Goal: Task Accomplishment & Management: Manage account settings

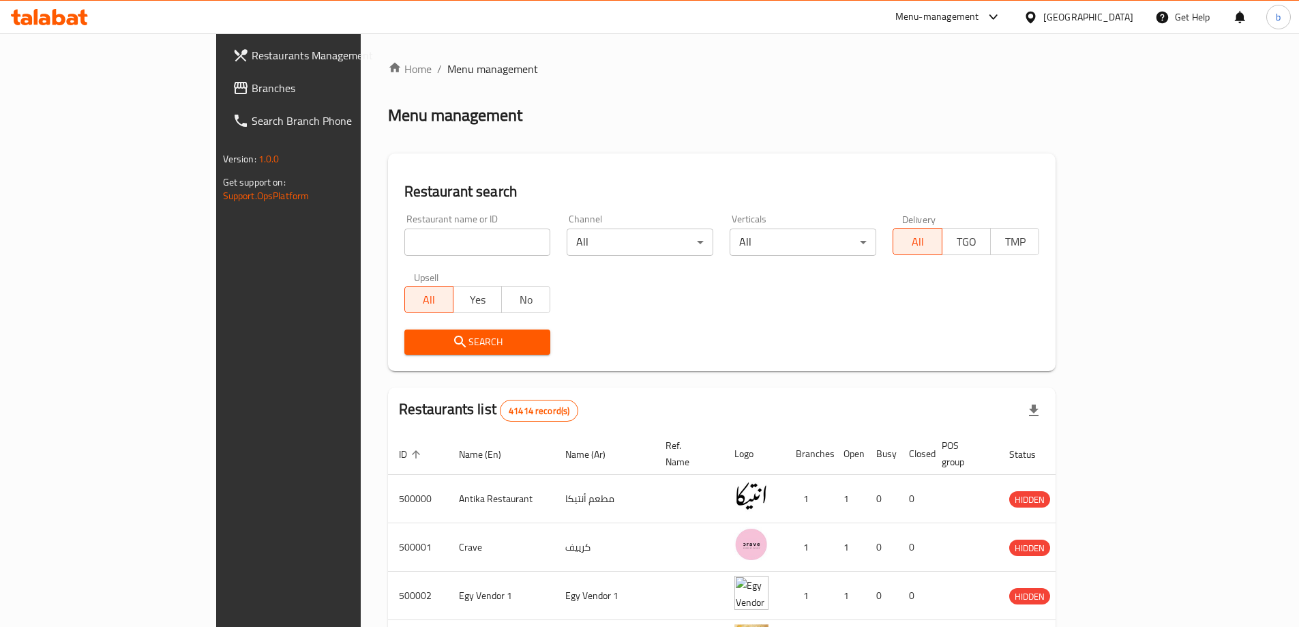
click at [1113, 14] on div "[GEOGRAPHIC_DATA]" at bounding box center [1089, 17] width 90 height 15
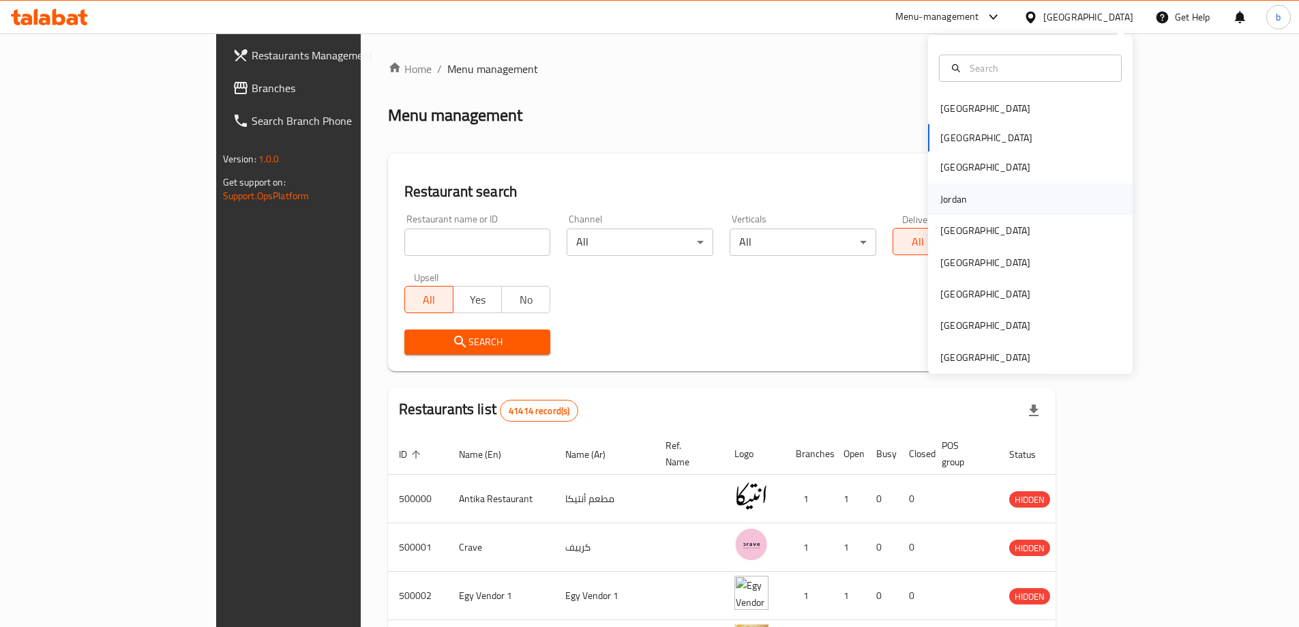
click at [965, 199] on div "Jordan" at bounding box center [954, 198] width 48 height 31
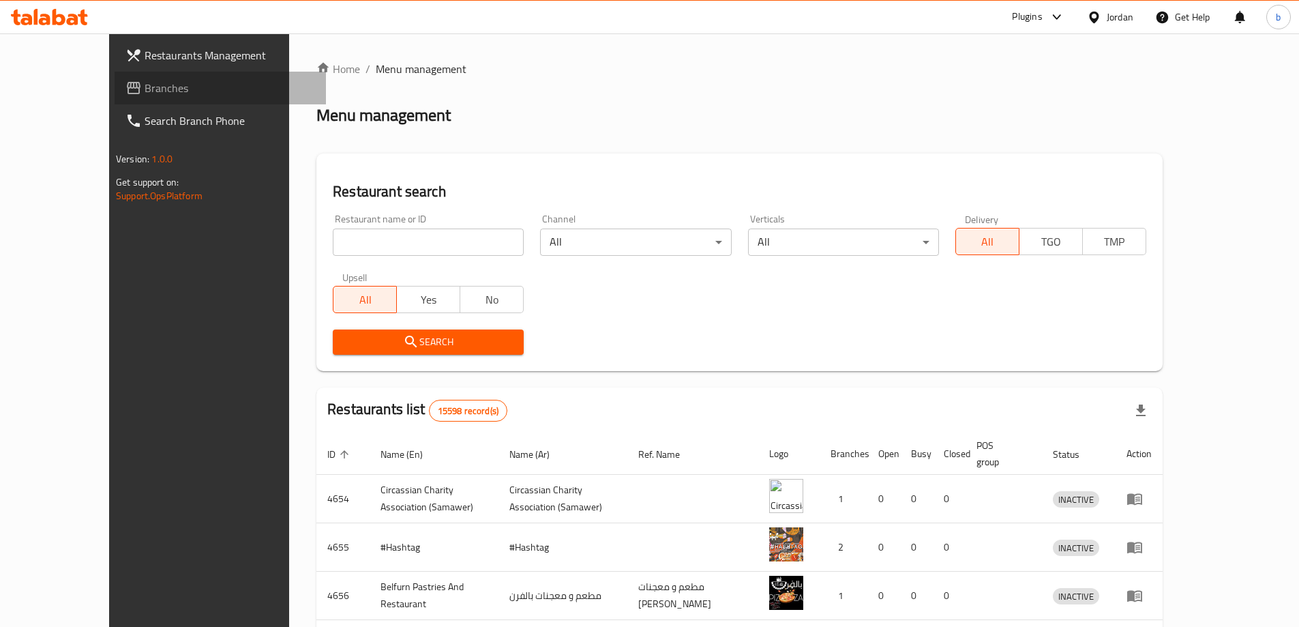
click at [145, 80] on span "Branches" at bounding box center [230, 88] width 171 height 16
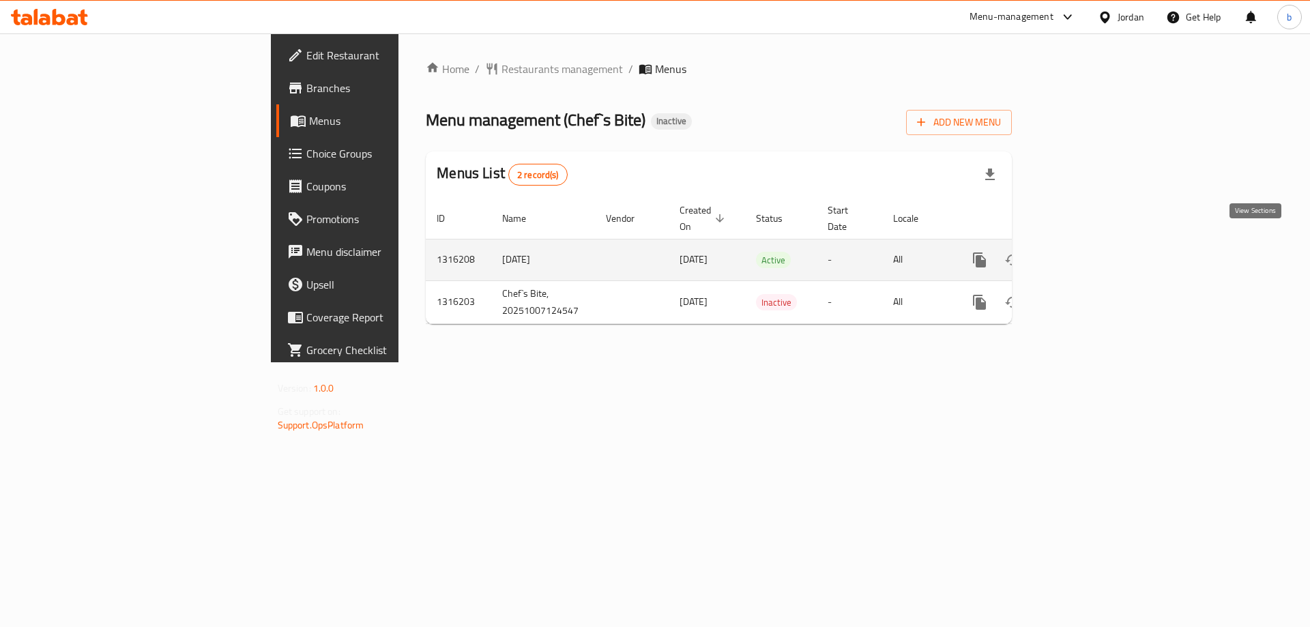
click at [1084, 254] on icon "enhanced table" at bounding box center [1078, 260] width 12 height 12
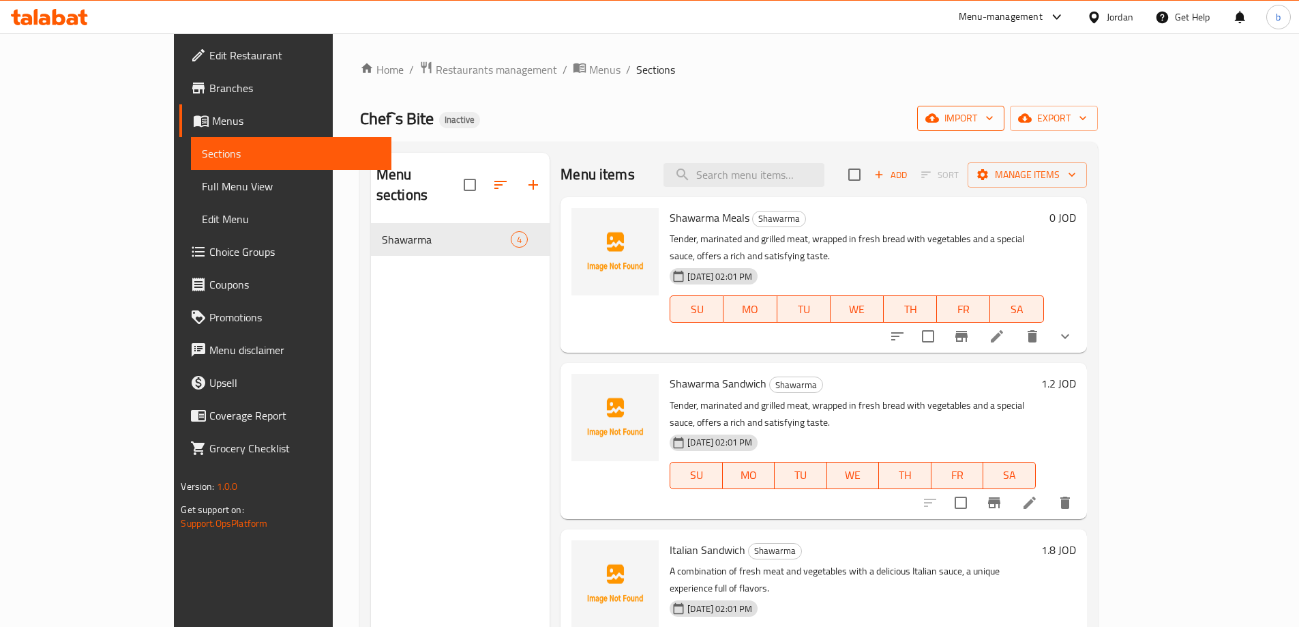
click at [994, 119] on span "import" at bounding box center [960, 118] width 65 height 17
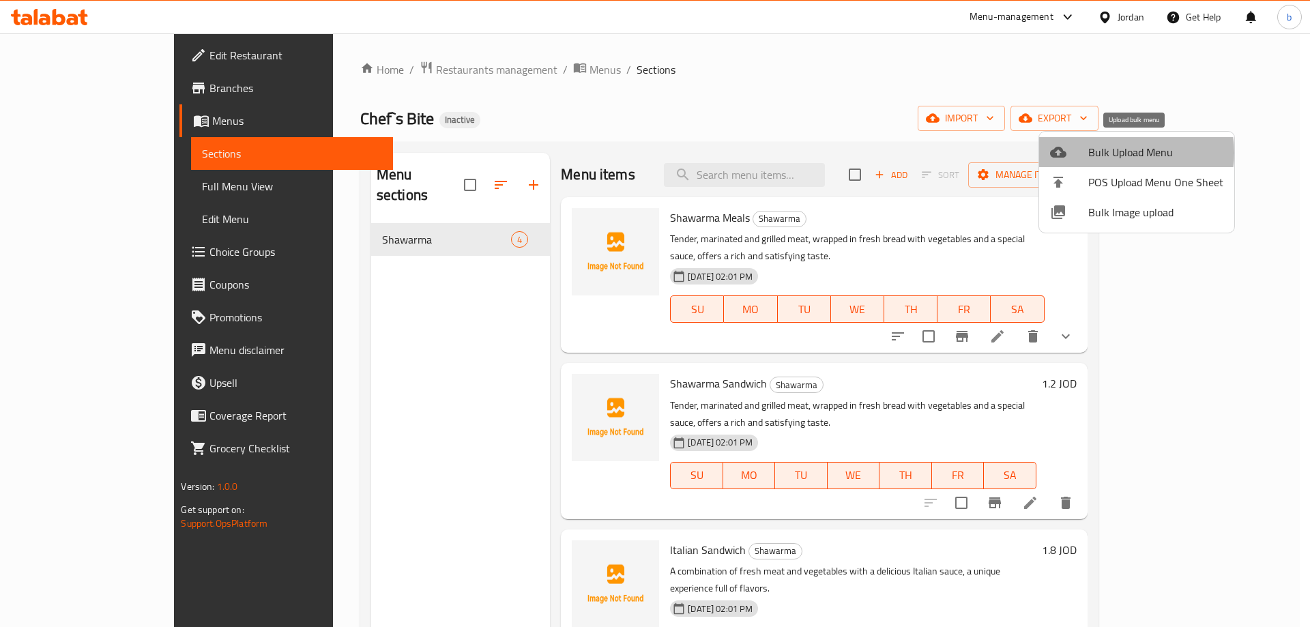
click at [1125, 153] on span "Bulk Upload Menu" at bounding box center [1155, 152] width 135 height 16
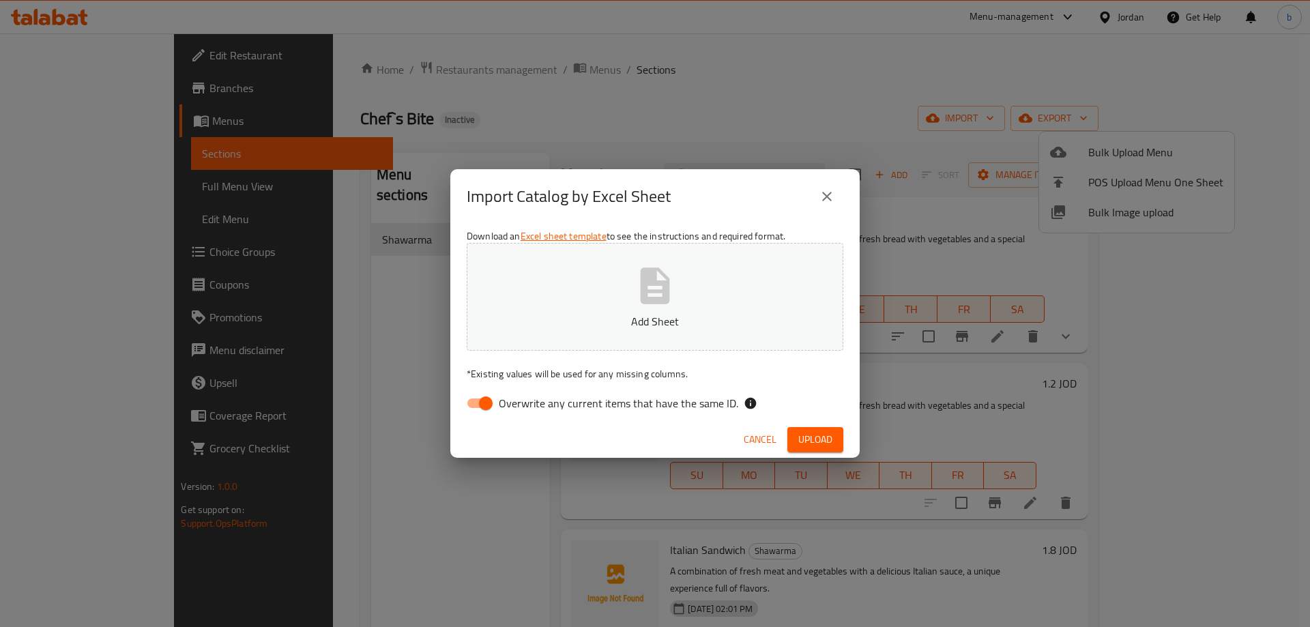
click at [475, 402] on input "Overwrite any current items that have the same ID." at bounding box center [486, 403] width 78 height 26
checkbox input "false"
click at [824, 443] on span "Upload" at bounding box center [815, 439] width 34 height 17
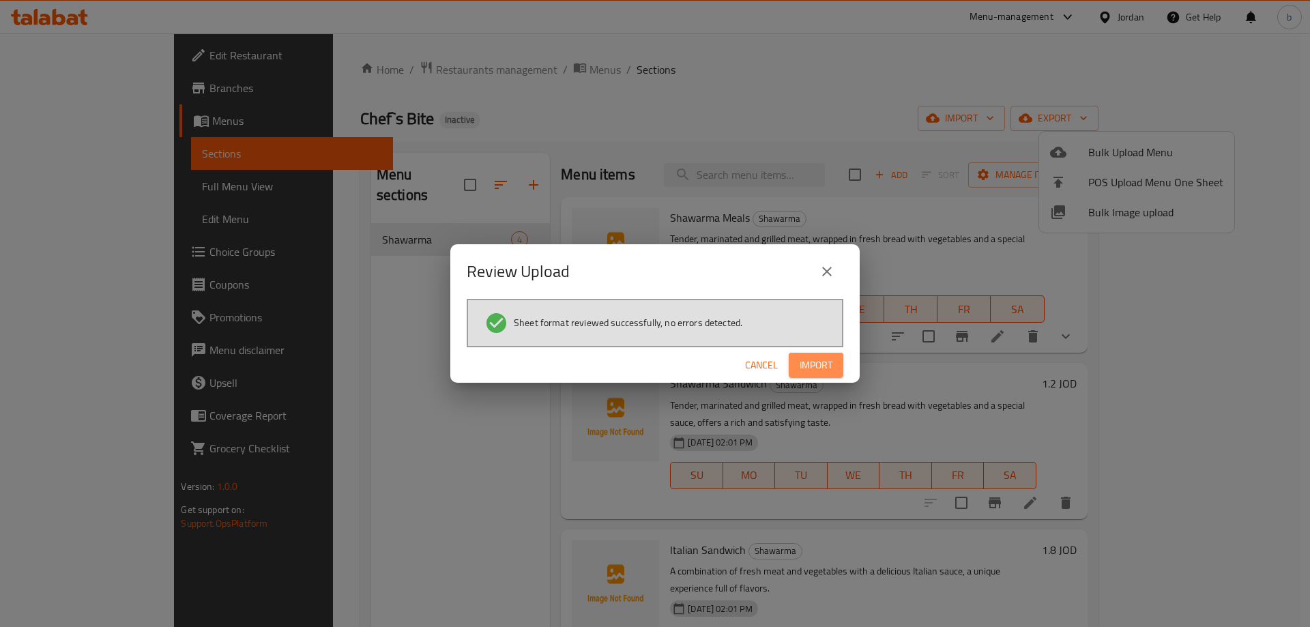
click at [814, 361] on span "Import" at bounding box center [815, 365] width 33 height 17
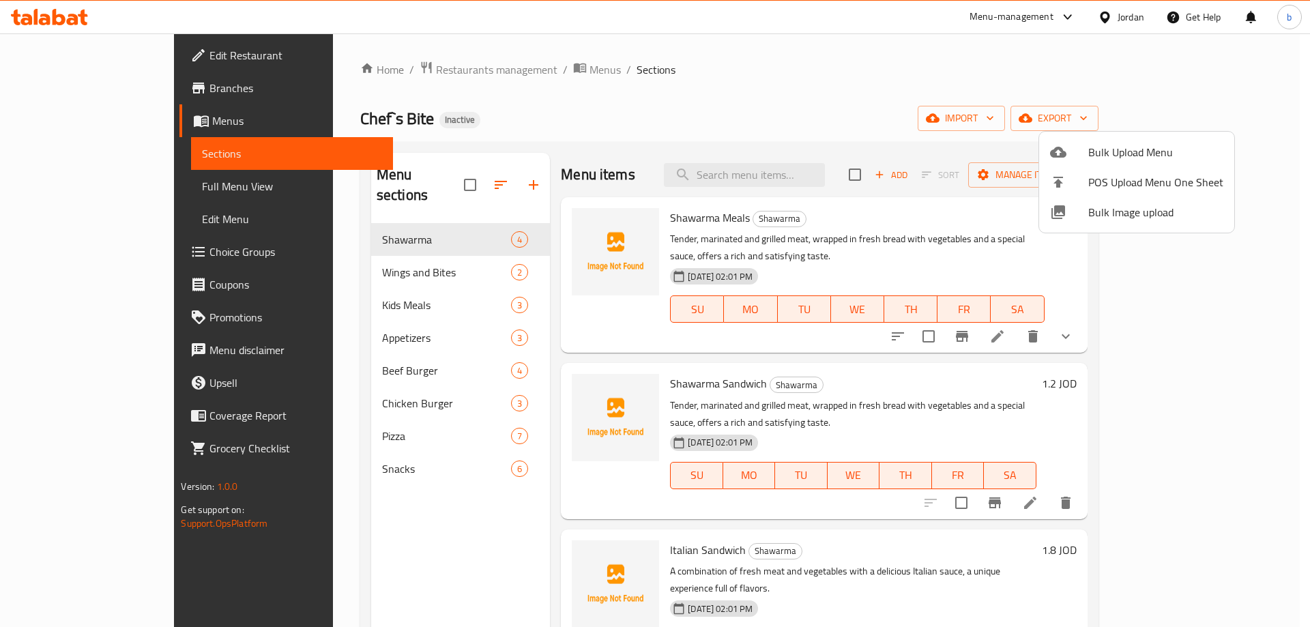
click at [1230, 114] on div at bounding box center [655, 313] width 1310 height 627
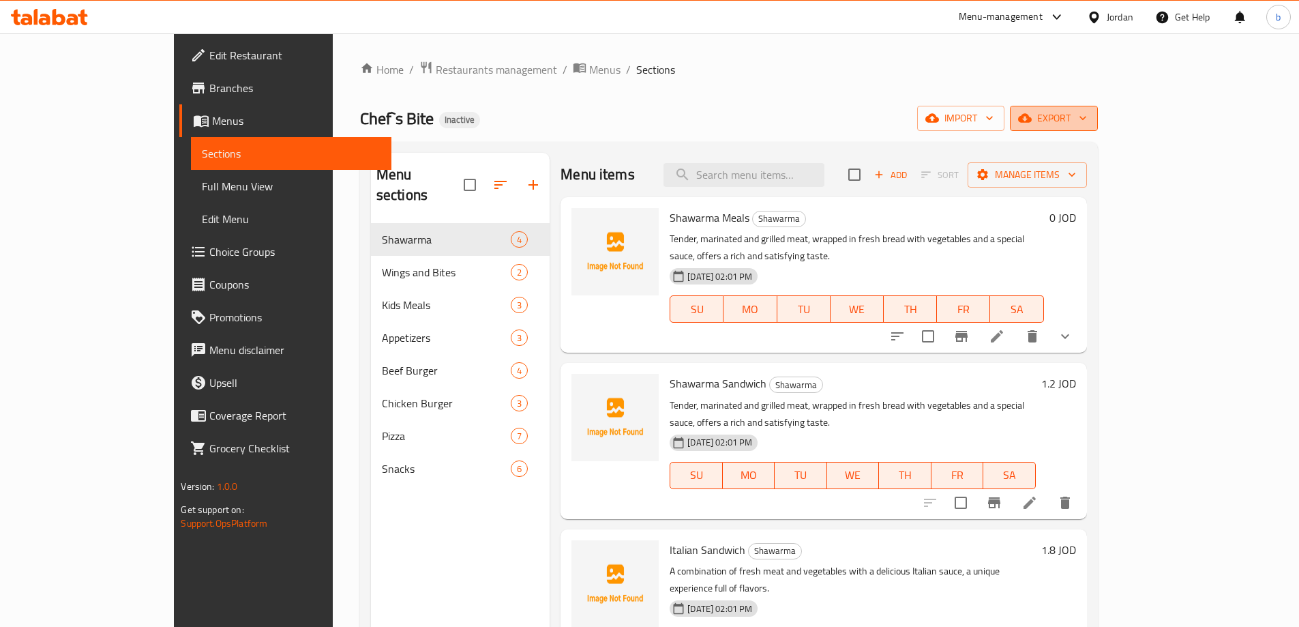
click at [1087, 110] on span "export" at bounding box center [1054, 118] width 66 height 17
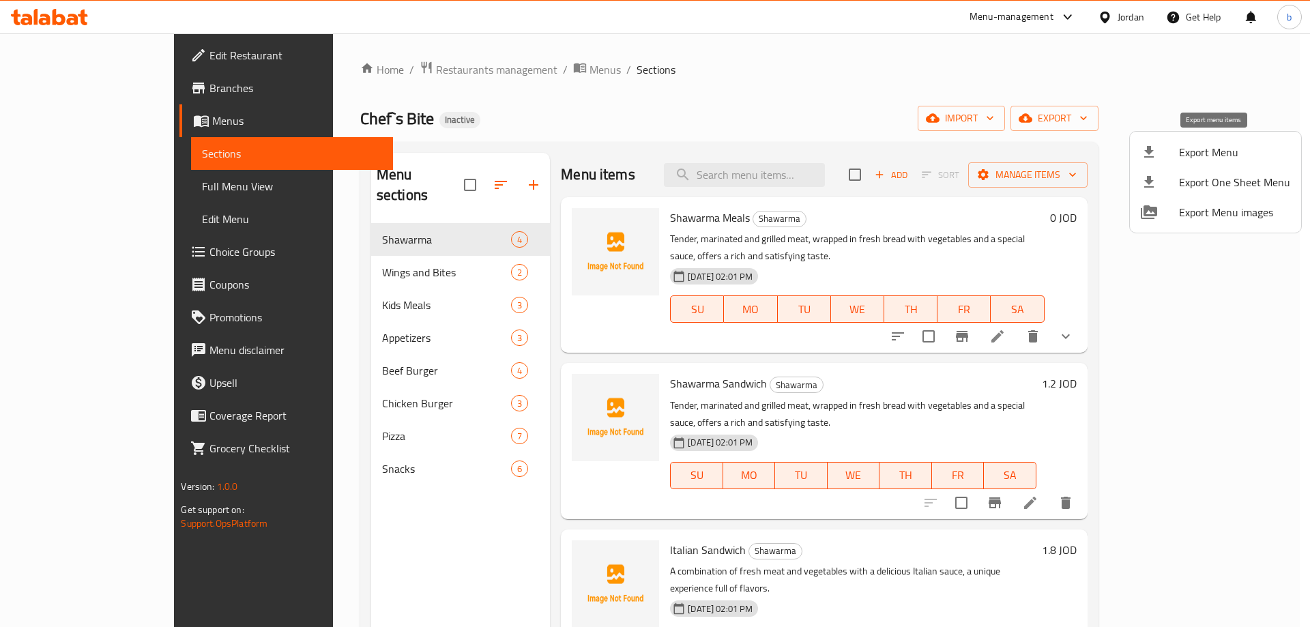
click at [1213, 149] on span "Export Menu" at bounding box center [1234, 152] width 111 height 16
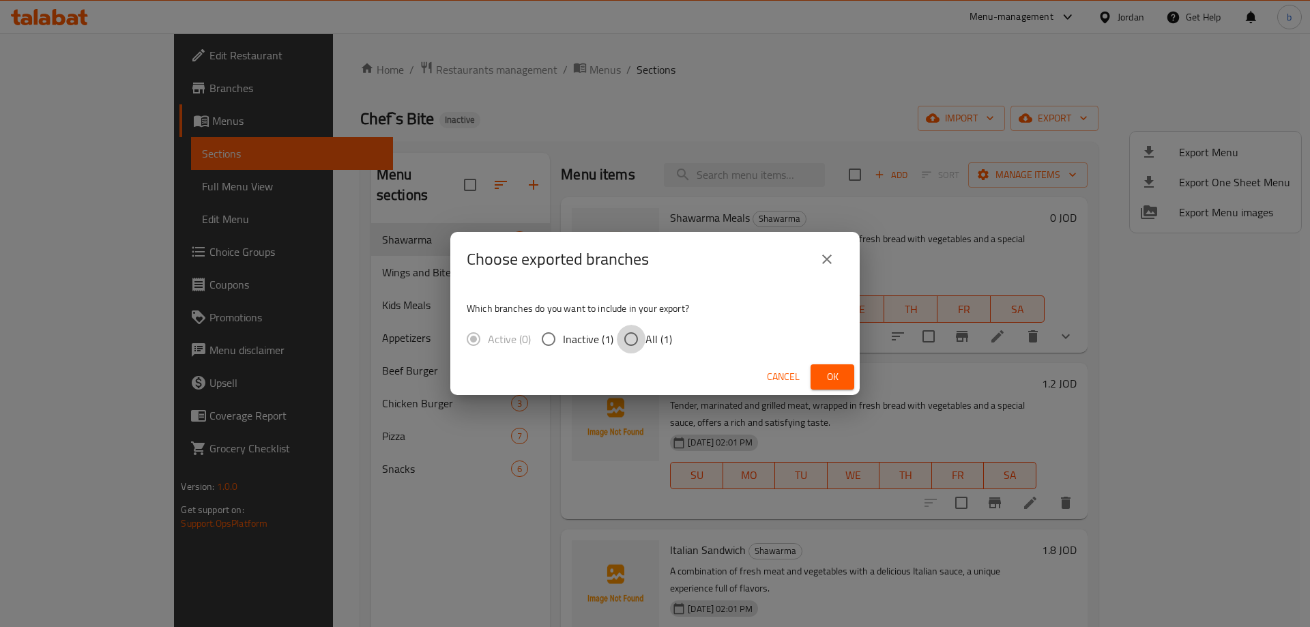
click at [628, 341] on input "All (1)" at bounding box center [631, 339] width 29 height 29
radio input "true"
click at [834, 374] on span "Ok" at bounding box center [832, 376] width 22 height 17
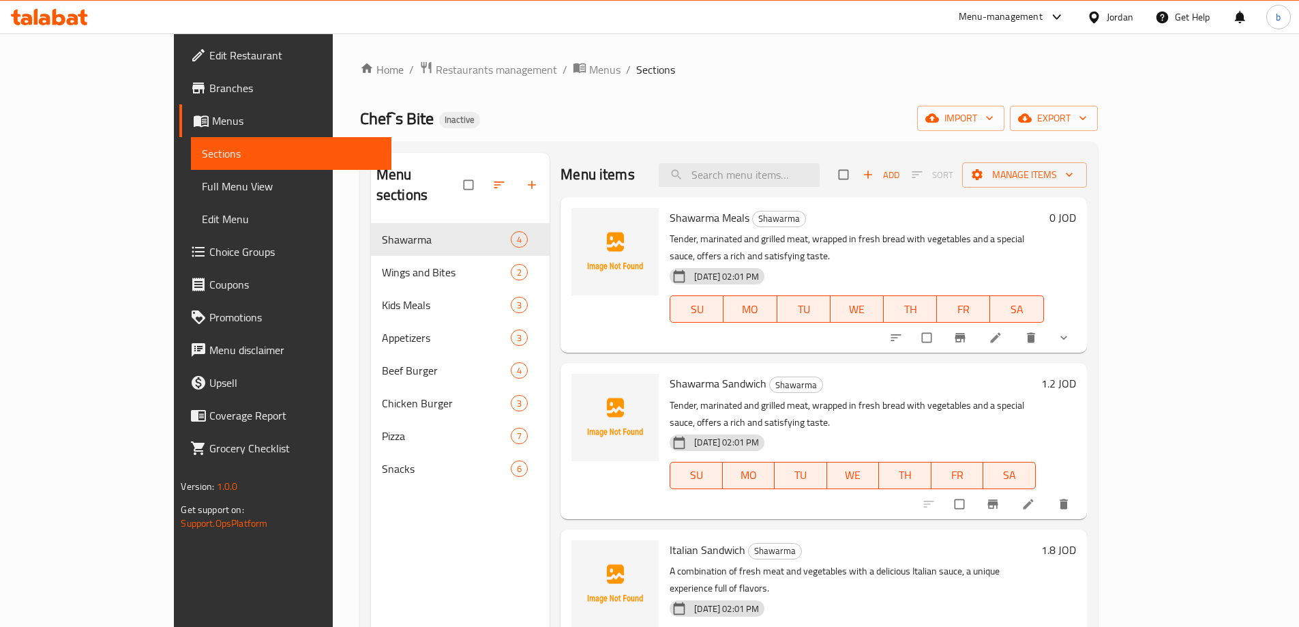
click at [202, 183] on span "Full Menu View" at bounding box center [291, 186] width 178 height 16
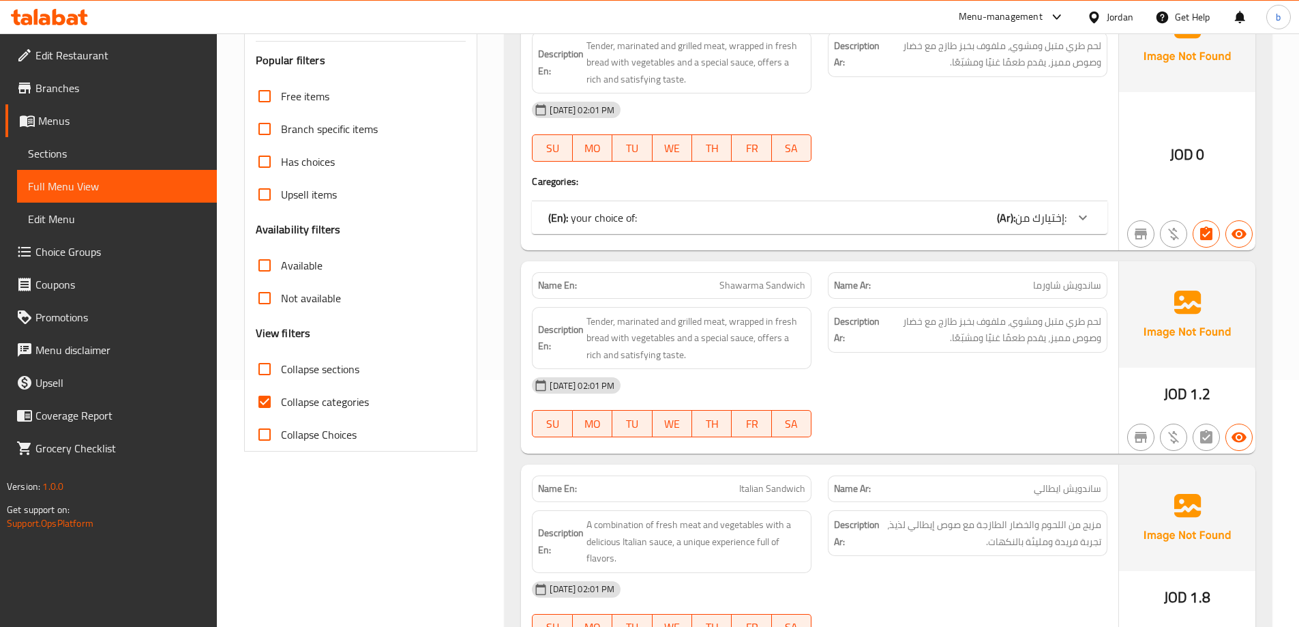
scroll to position [273, 0]
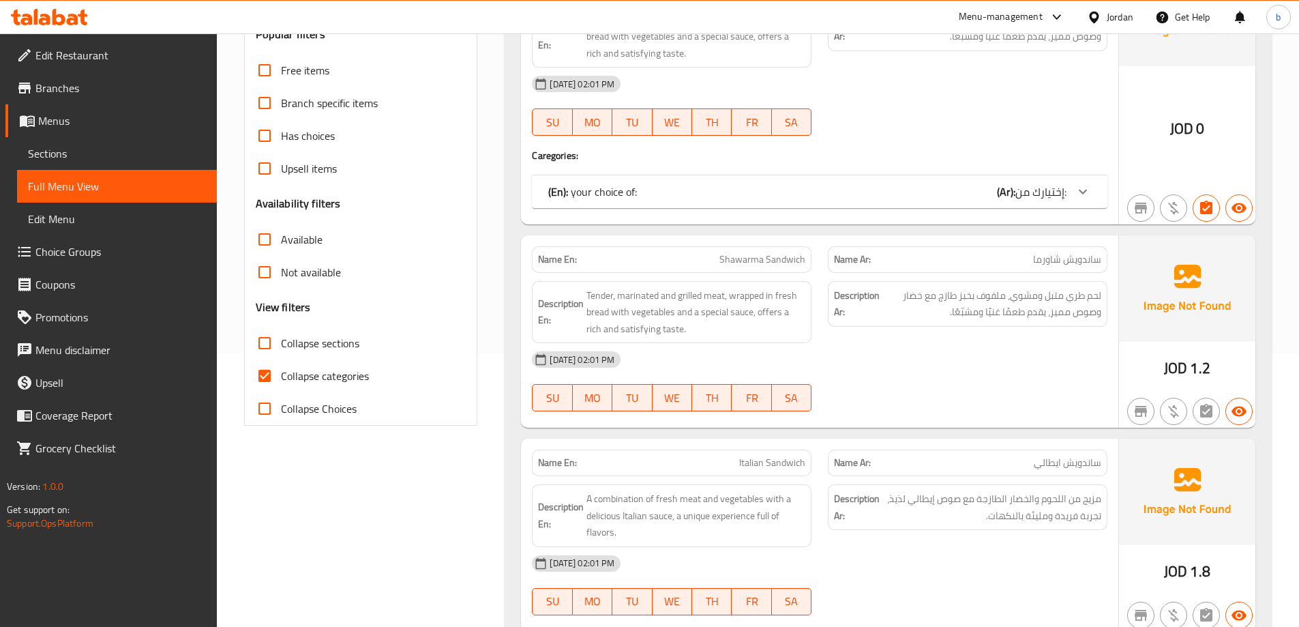
click at [264, 344] on input "Collapse sections" at bounding box center [264, 343] width 33 height 33
checkbox input "true"
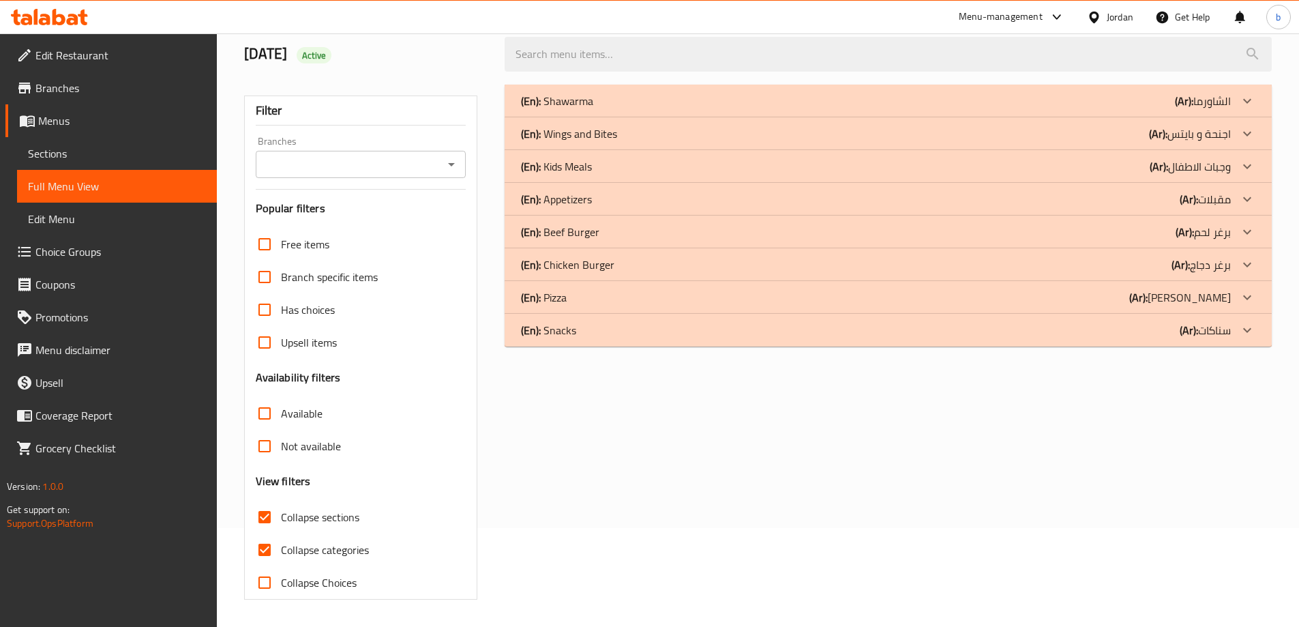
click at [263, 533] on input "Collapse categories" at bounding box center [264, 549] width 33 height 33
checkbox input "false"
click at [1226, 329] on p "(Ar): سناكات" at bounding box center [1205, 330] width 51 height 16
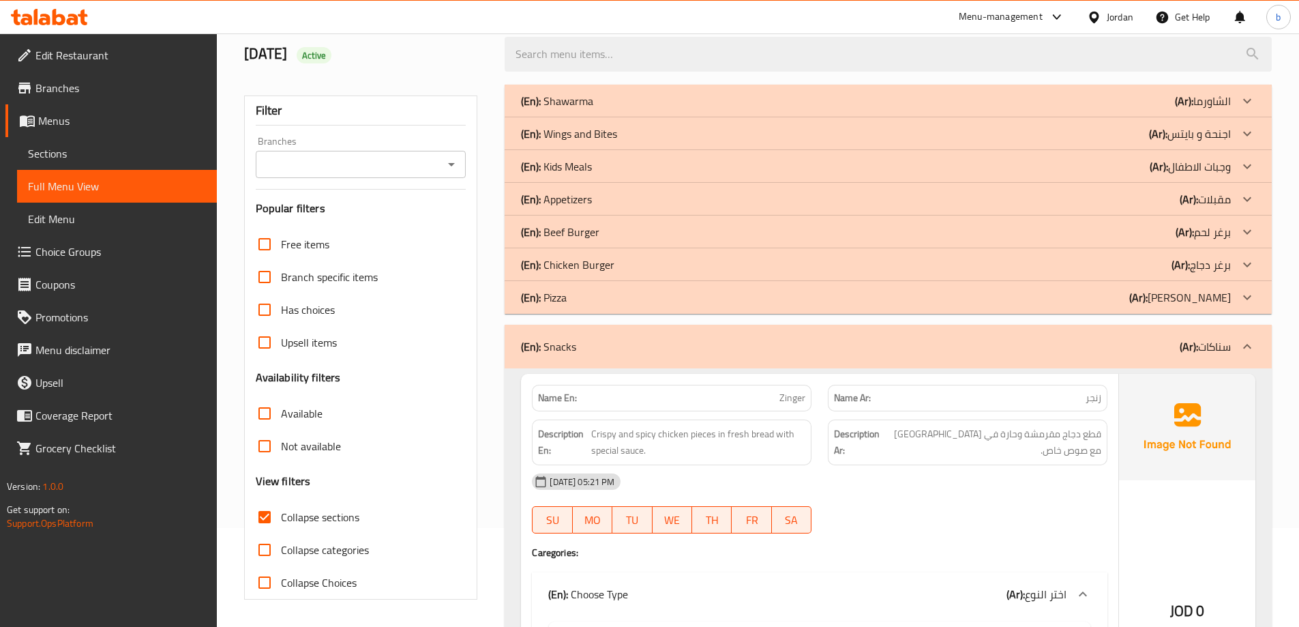
click at [1244, 289] on icon at bounding box center [1247, 297] width 16 height 16
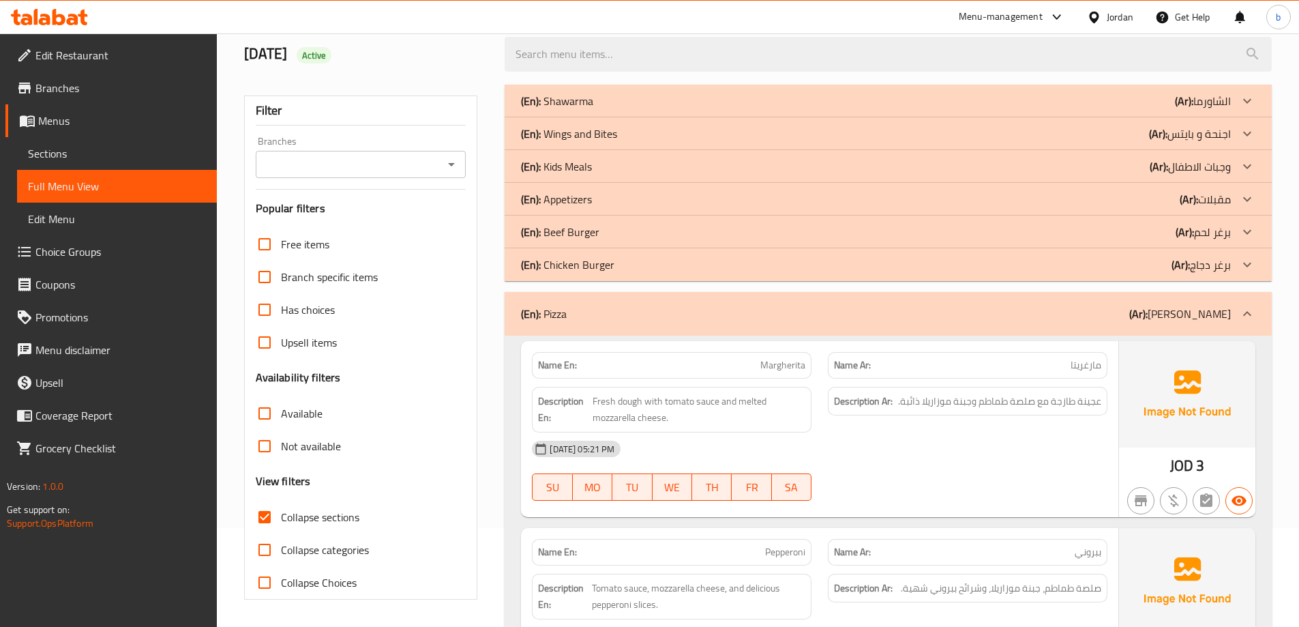
click at [1250, 267] on icon at bounding box center [1247, 264] width 16 height 16
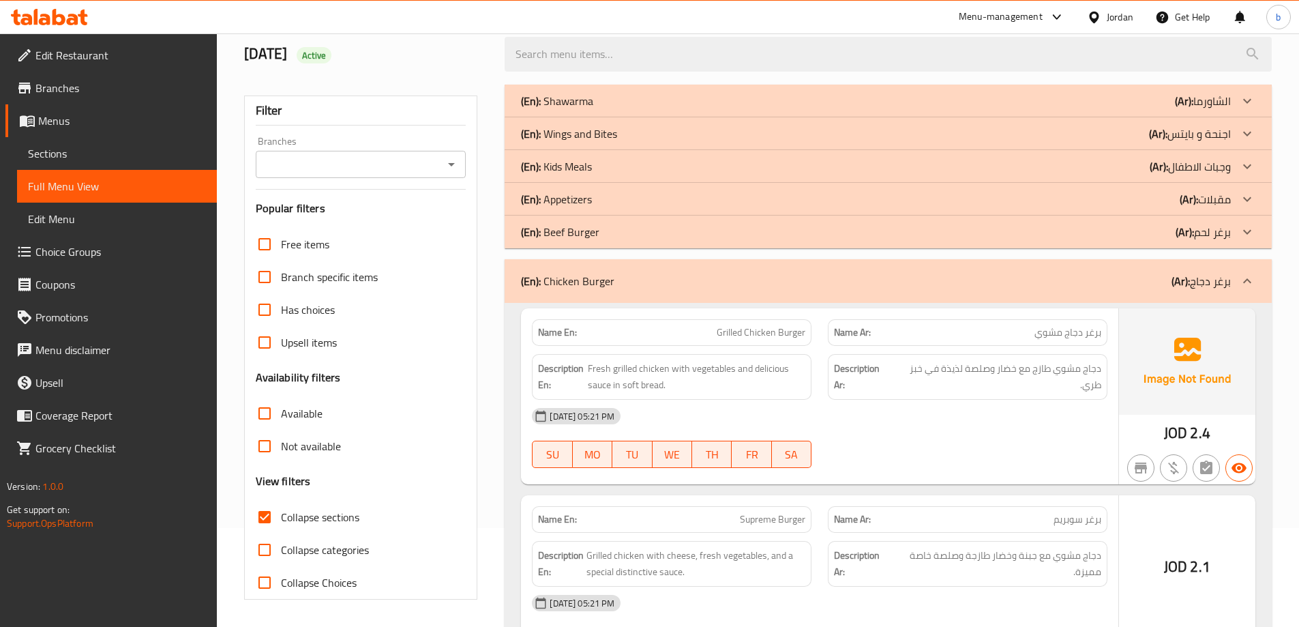
click at [1250, 233] on icon at bounding box center [1247, 232] width 16 height 16
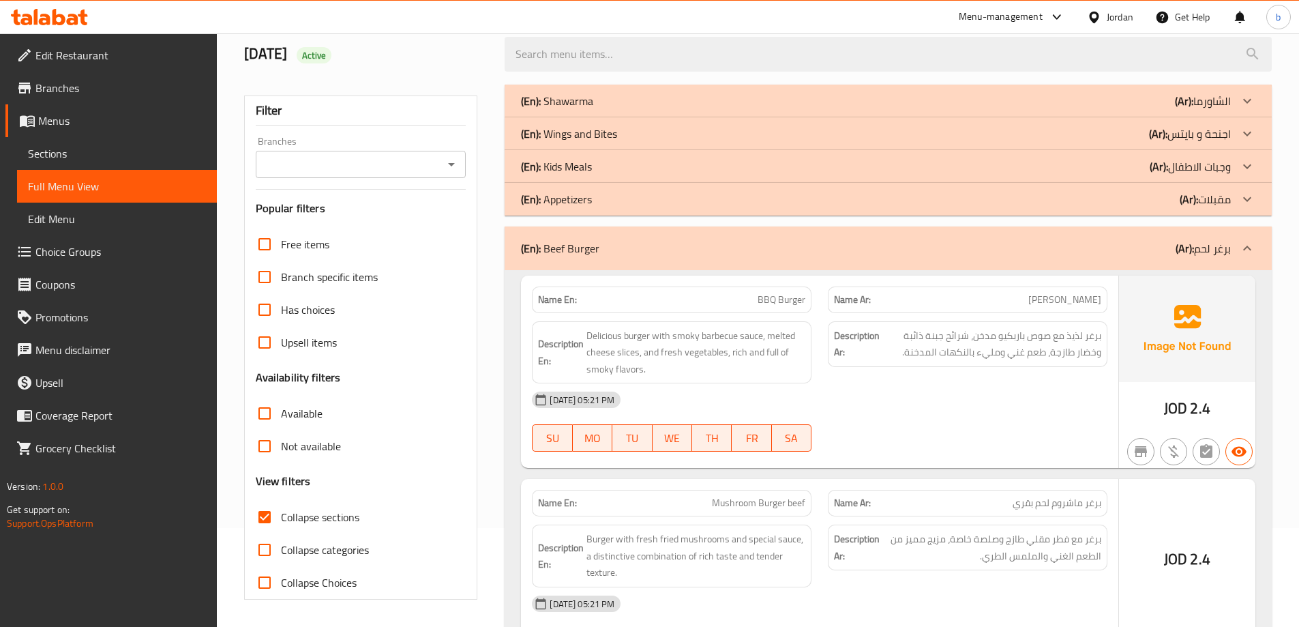
click at [1258, 196] on div at bounding box center [1247, 199] width 33 height 33
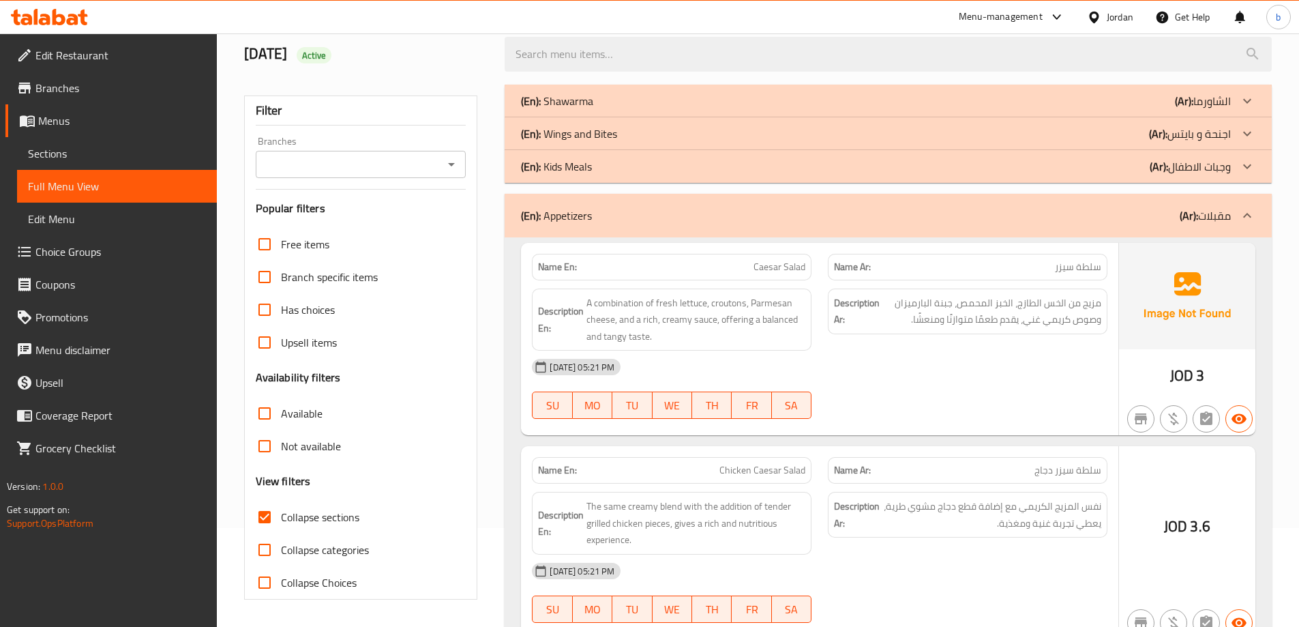
click at [1237, 162] on div at bounding box center [1247, 166] width 33 height 33
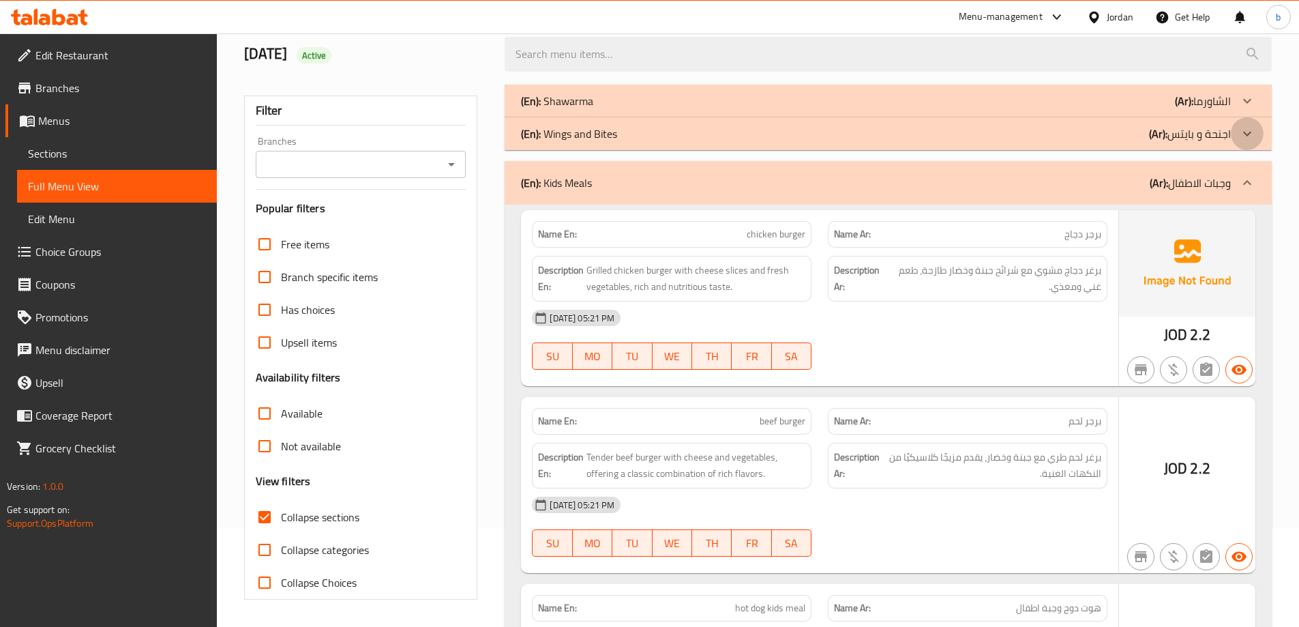
click at [1247, 131] on icon at bounding box center [1247, 134] width 16 height 16
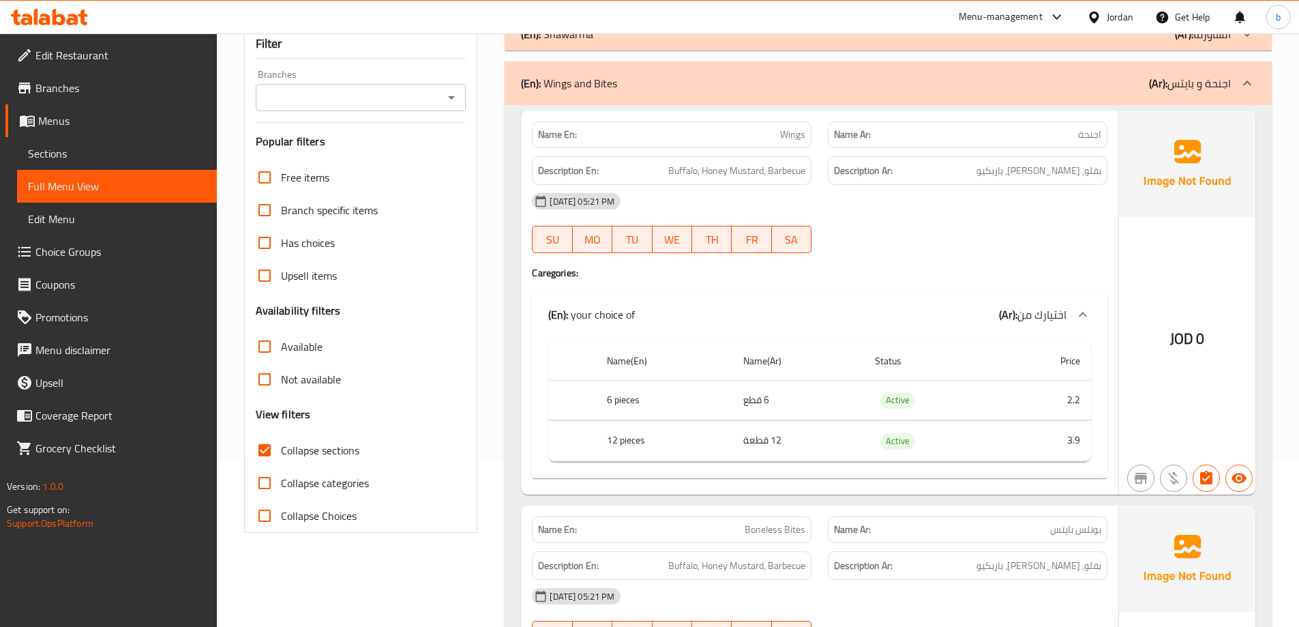
scroll to position [0, 0]
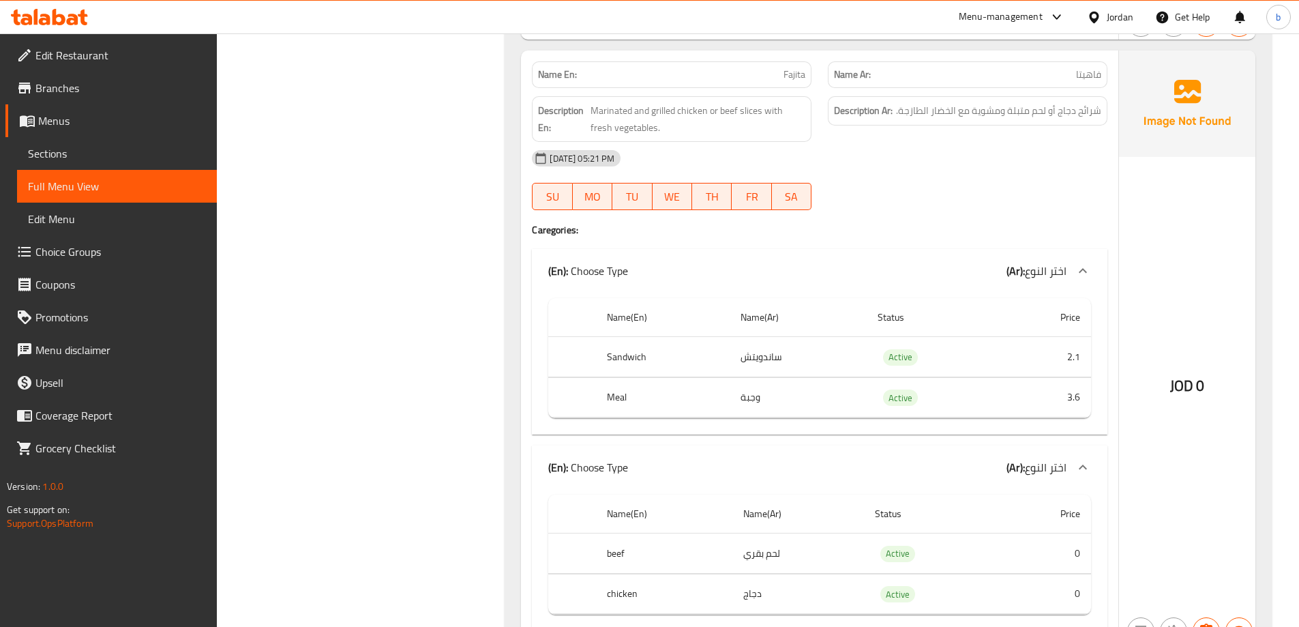
scroll to position [5730, 0]
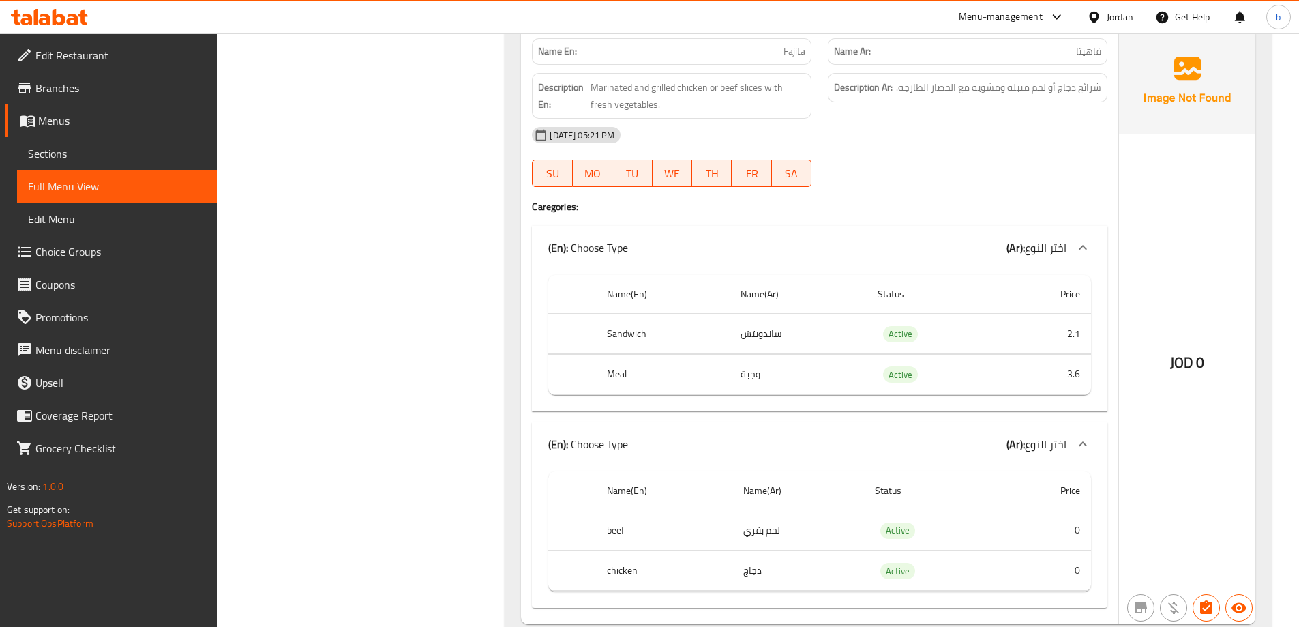
click at [926, 229] on div "(En): Choose Type (Ar): اختر النوع" at bounding box center [820, 248] width 576 height 44
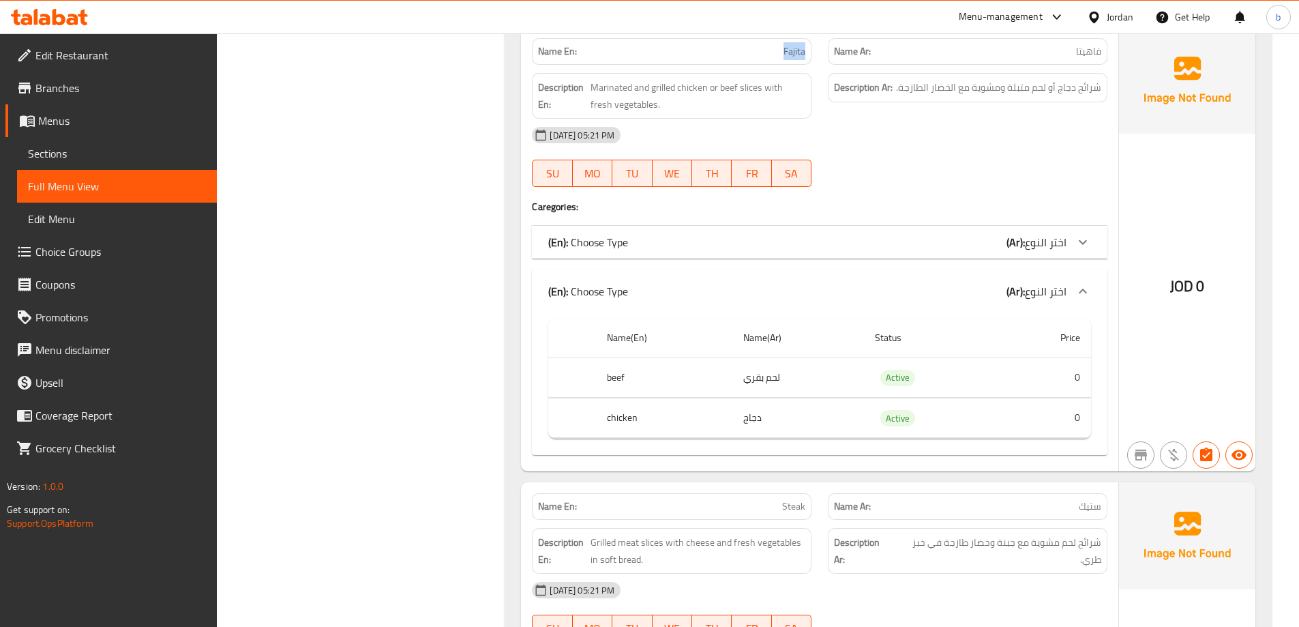
click at [999, 239] on div "(En): Choose Type (Ar): اختر النوع" at bounding box center [807, 242] width 518 height 16
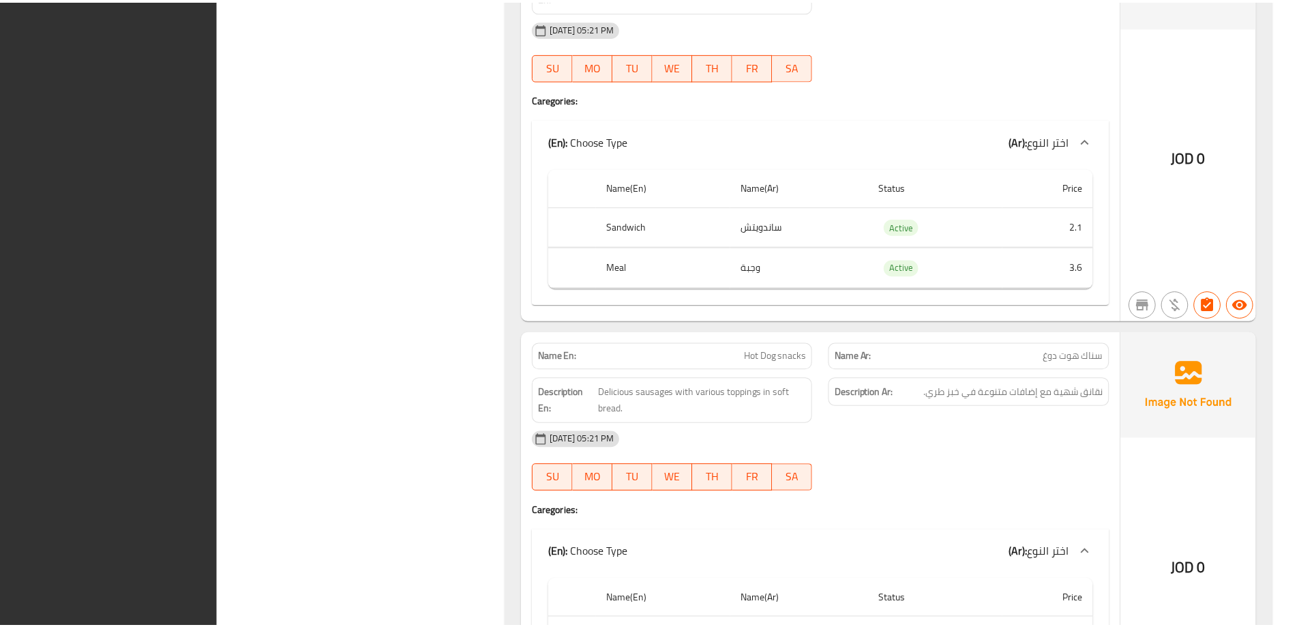
scroll to position [7170, 0]
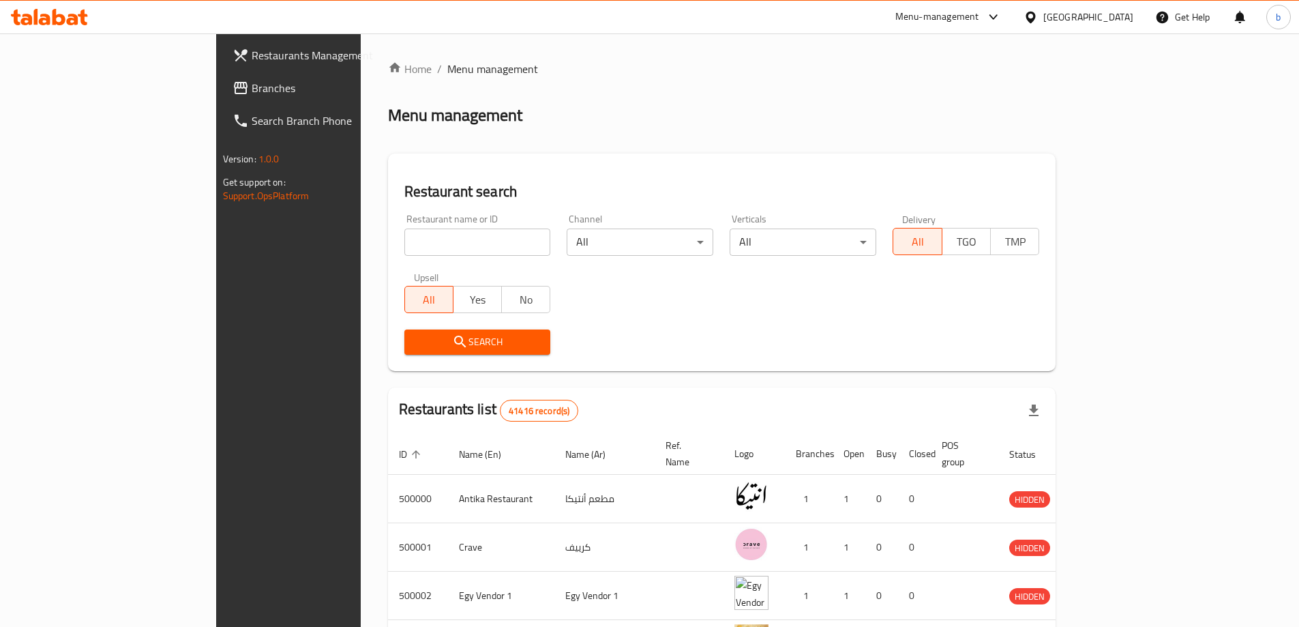
drag, startPoint x: 452, startPoint y: 458, endPoint x: -330, endPoint y: -83, distance: 950.6
click at [619, 149] on div "Home / Menu management Menu management Restaurant search Restaurant name or ID …" at bounding box center [722, 522] width 668 height 923
click at [252, 96] on span "Branches" at bounding box center [337, 88] width 171 height 16
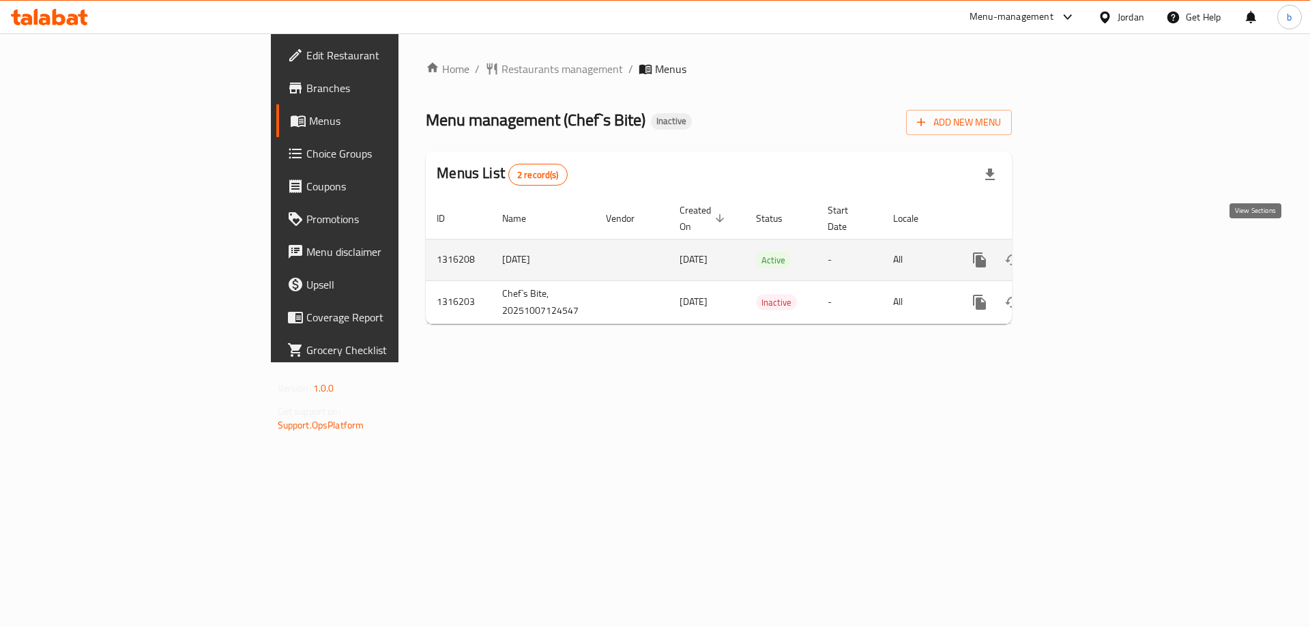
click at [1086, 252] on icon "enhanced table" at bounding box center [1078, 260] width 16 height 16
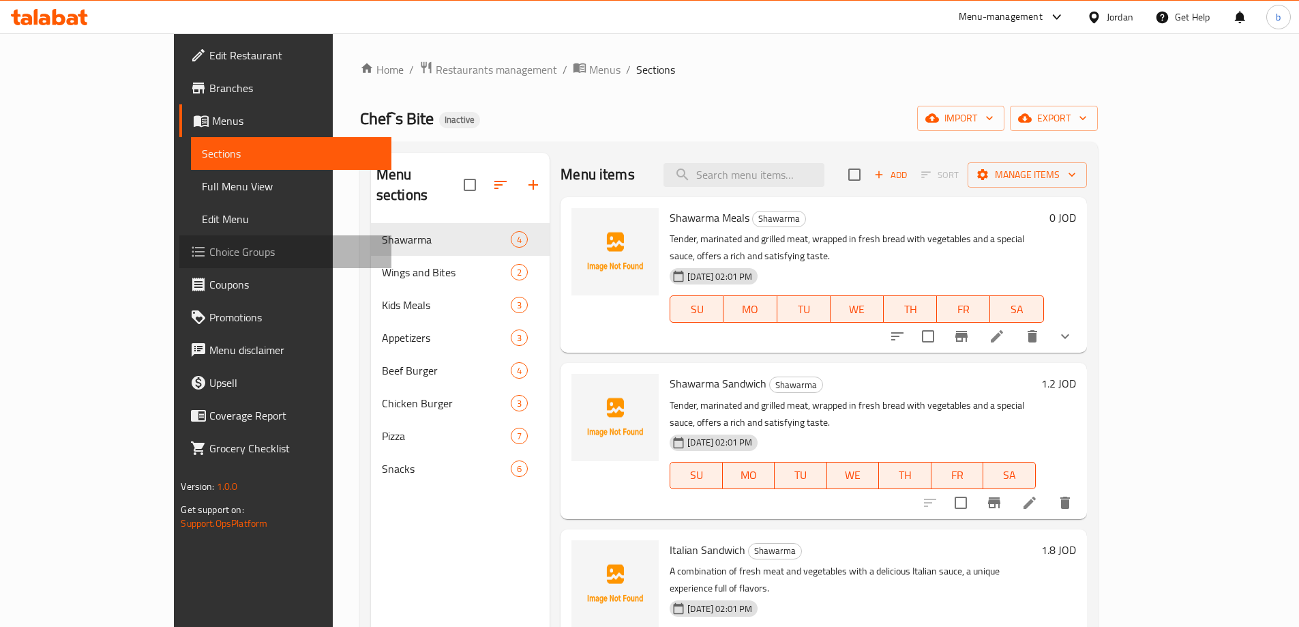
click at [209, 248] on span "Choice Groups" at bounding box center [294, 252] width 171 height 16
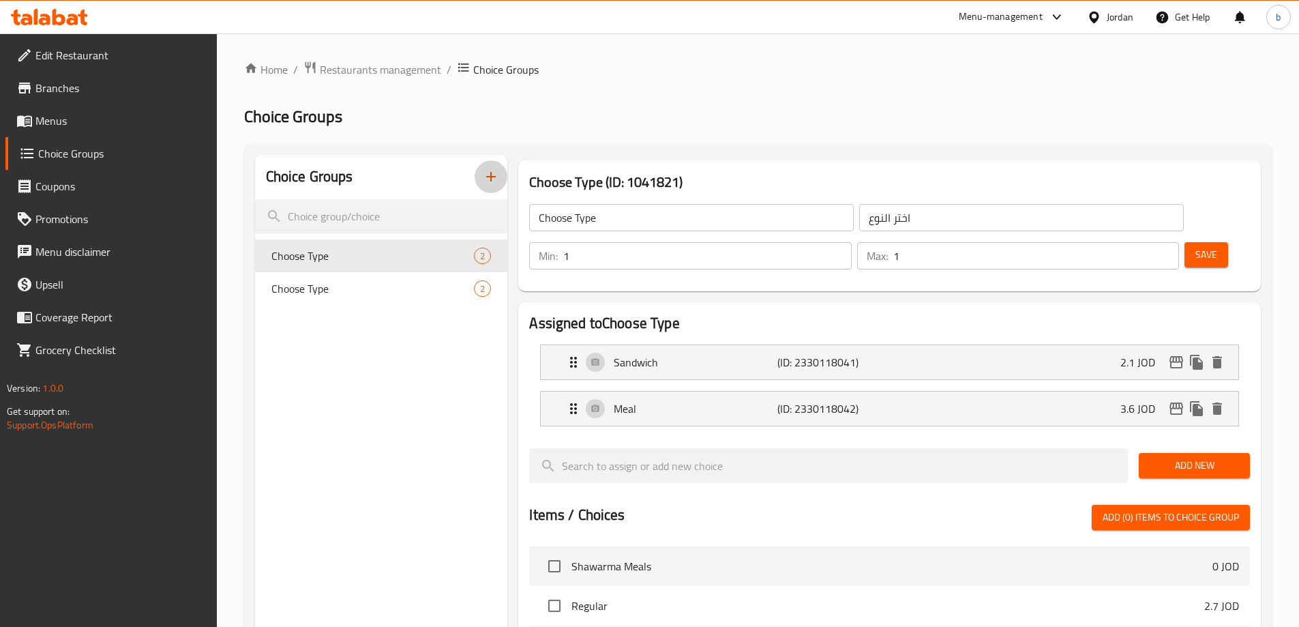
click at [492, 171] on icon "button" at bounding box center [491, 176] width 16 height 16
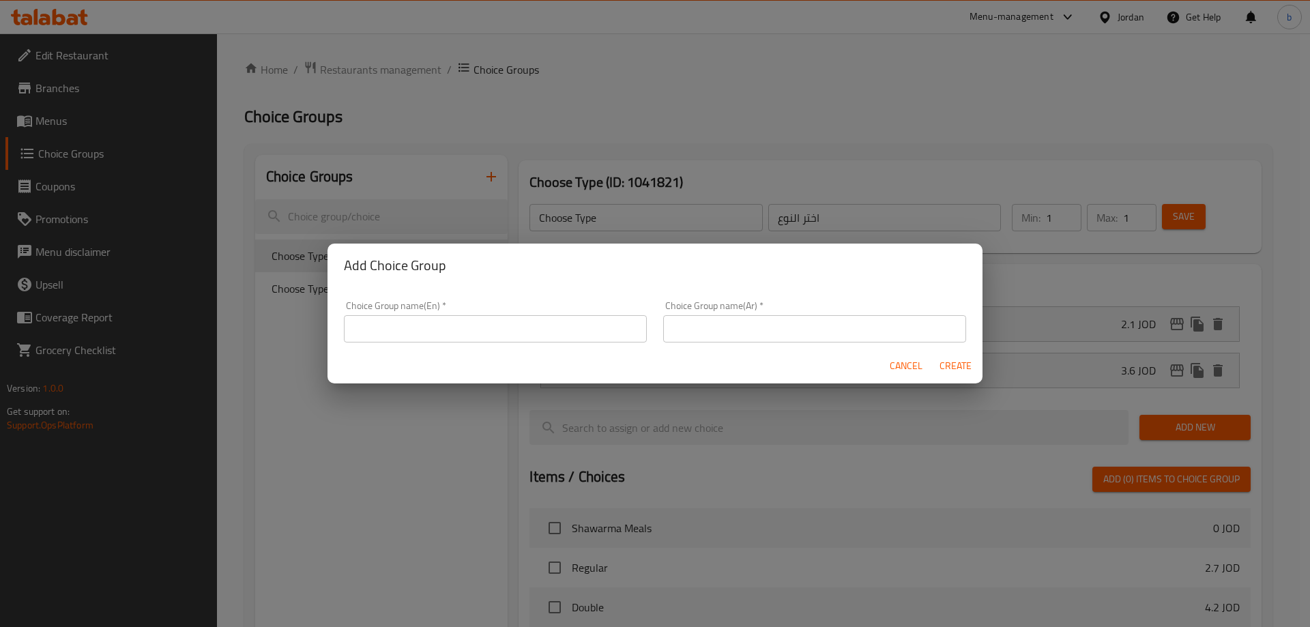
click at [482, 327] on input "text" at bounding box center [495, 328] width 303 height 27
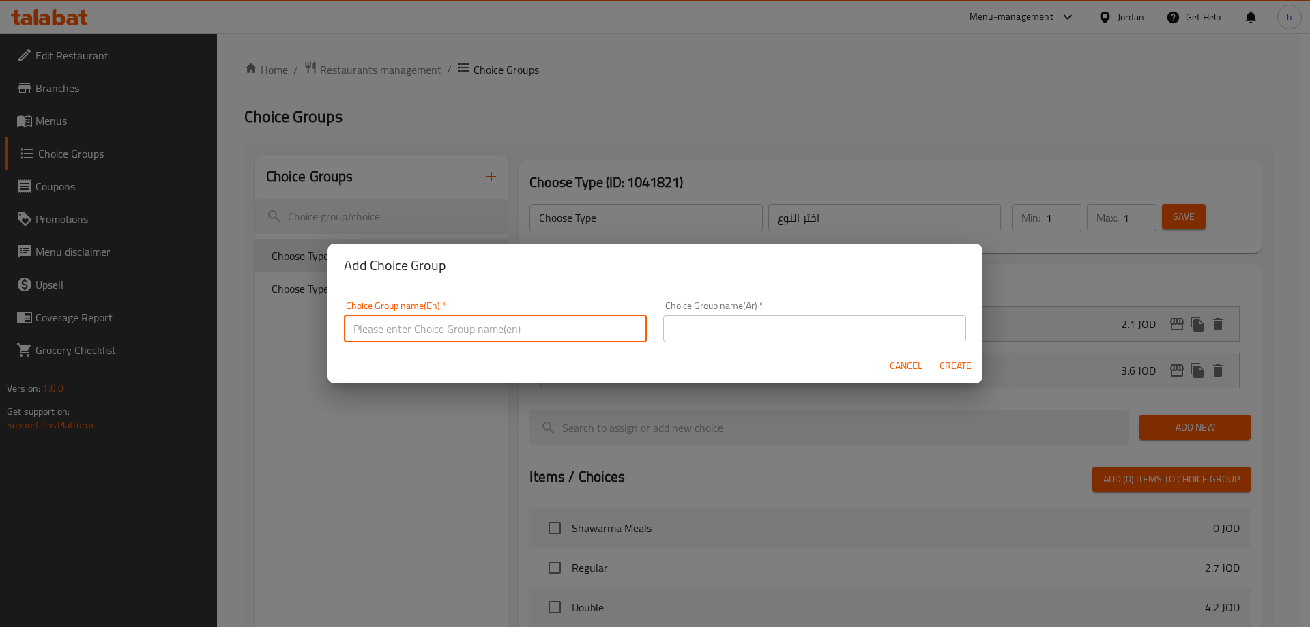
click at [910, 367] on span "Cancel" at bounding box center [905, 365] width 33 height 17
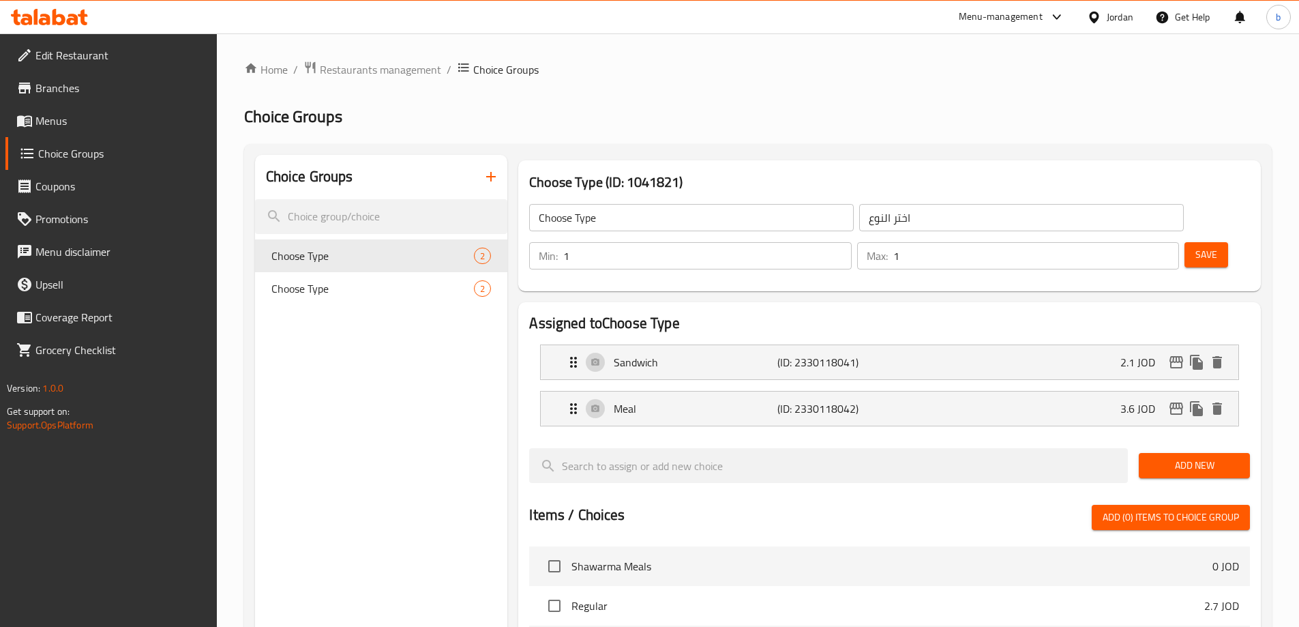
click at [1194, 457] on span "Add New" at bounding box center [1194, 465] width 89 height 17
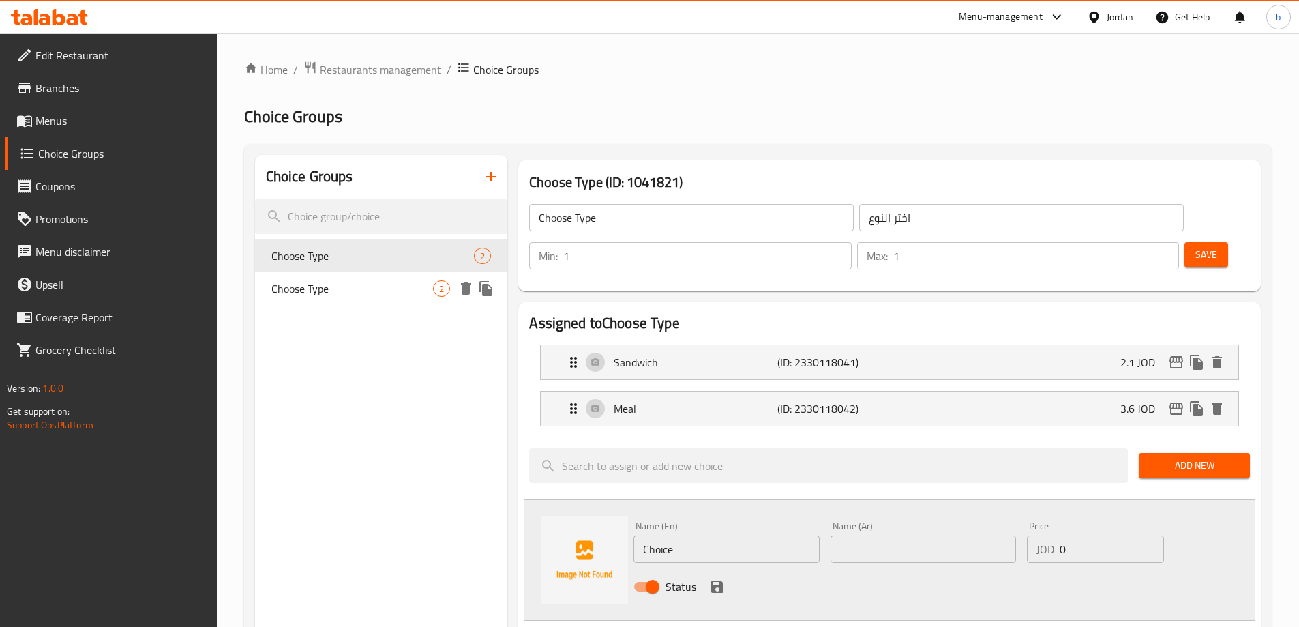
click at [353, 276] on div "Choose Type 2" at bounding box center [381, 288] width 253 height 33
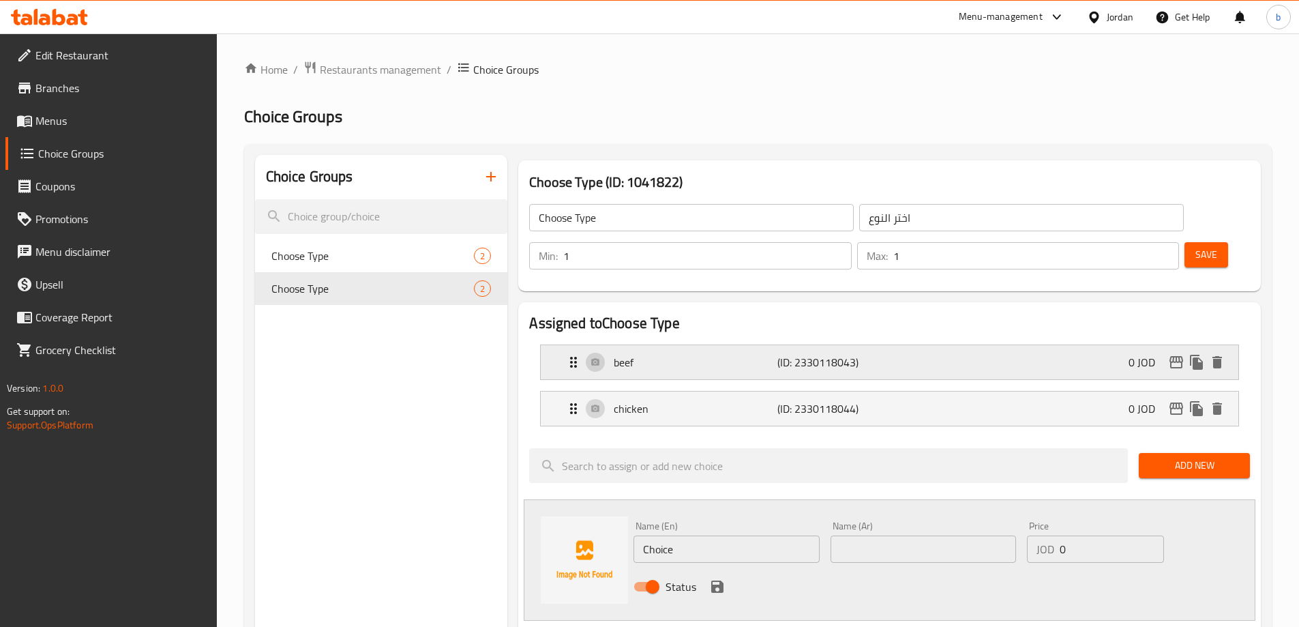
click at [645, 354] on p "beef" at bounding box center [695, 362] width 163 height 16
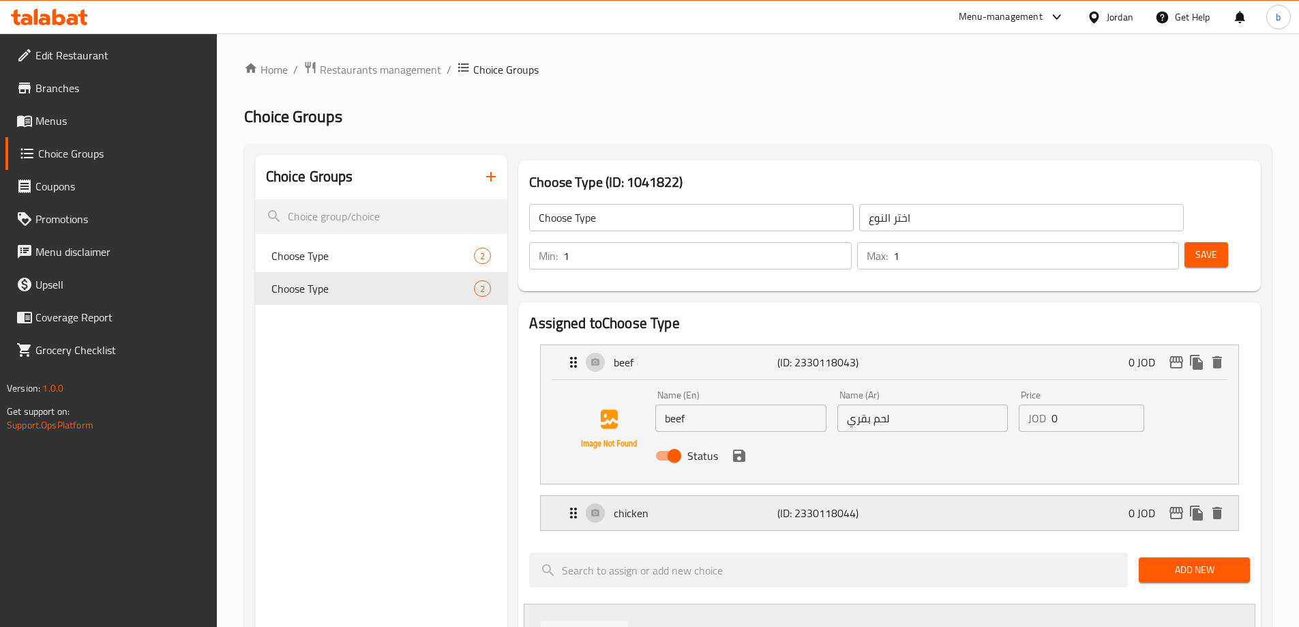
click at [649, 505] on p "chicken" at bounding box center [695, 513] width 163 height 16
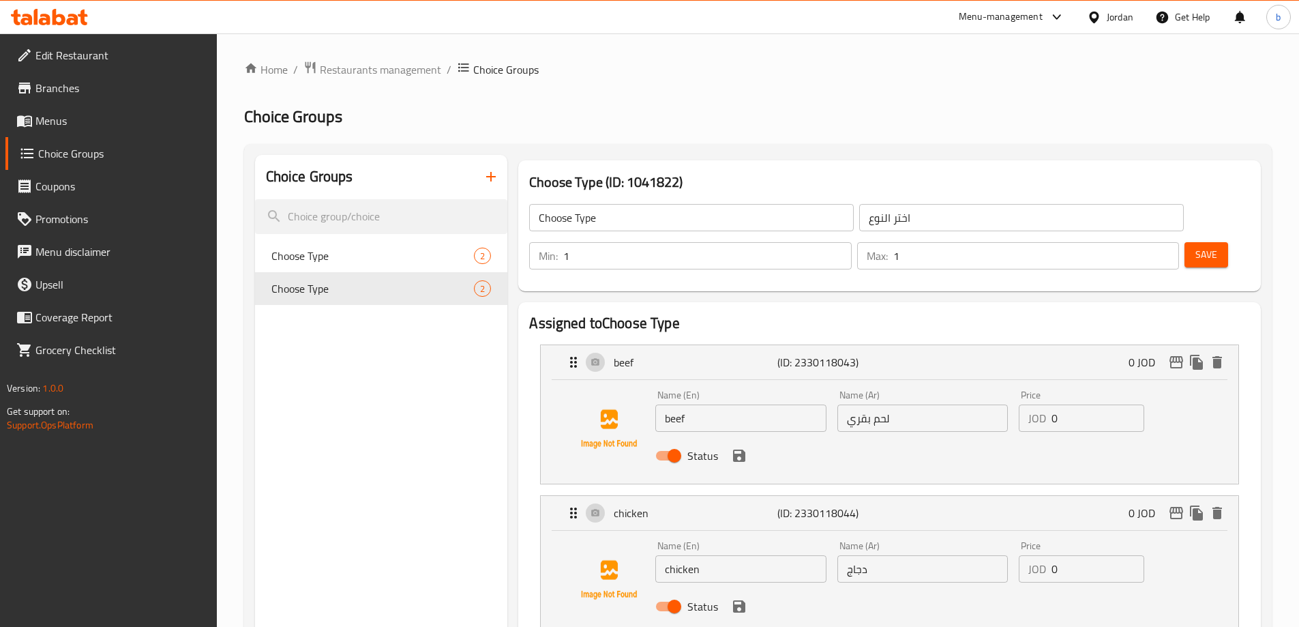
click at [1196, 246] on span "Save" at bounding box center [1207, 254] width 22 height 17
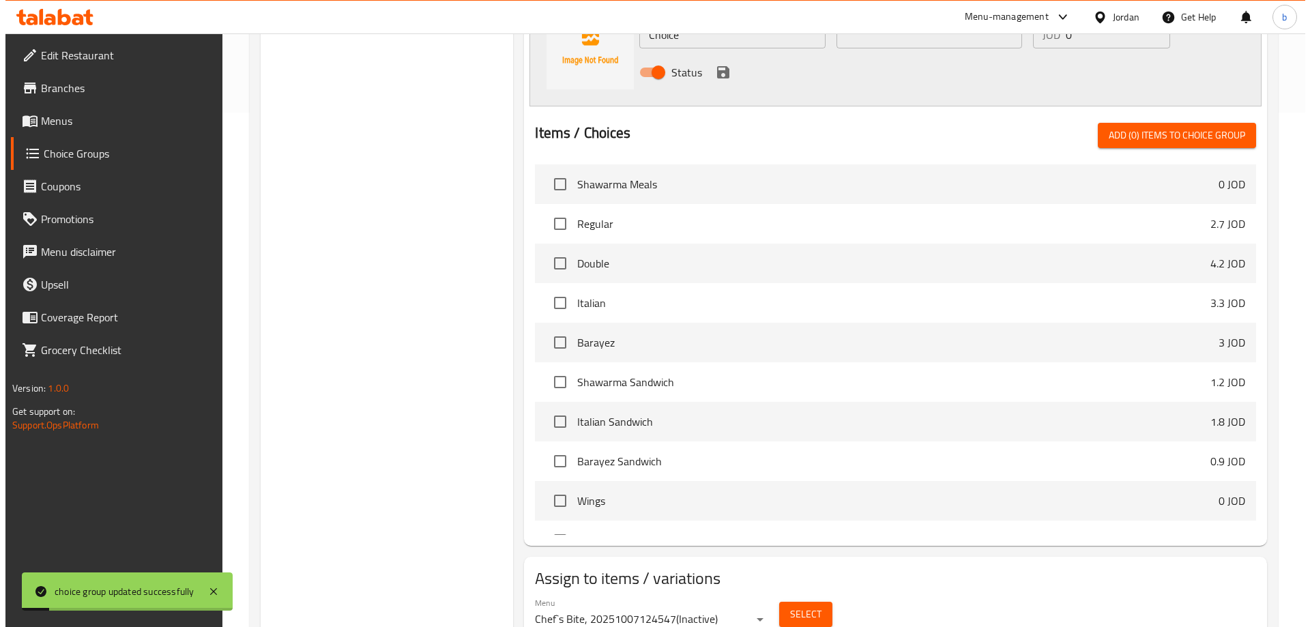
scroll to position [534, 0]
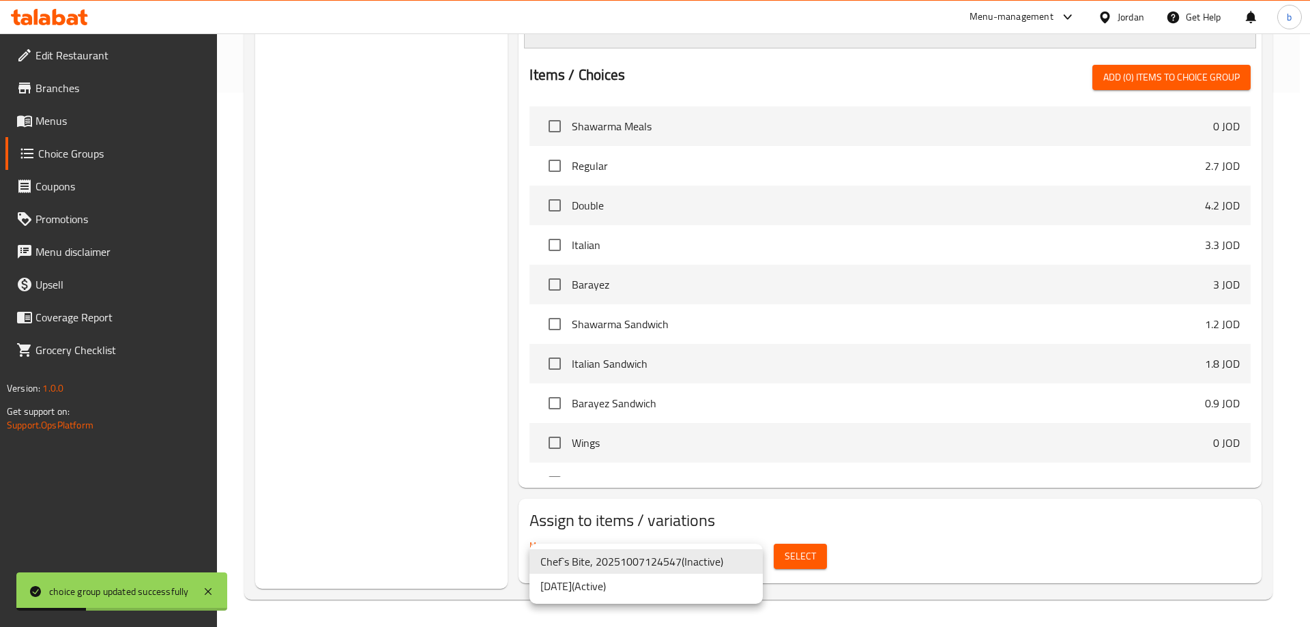
click at [618, 585] on li "7/10/2025 ( Active )" at bounding box center [645, 586] width 233 height 25
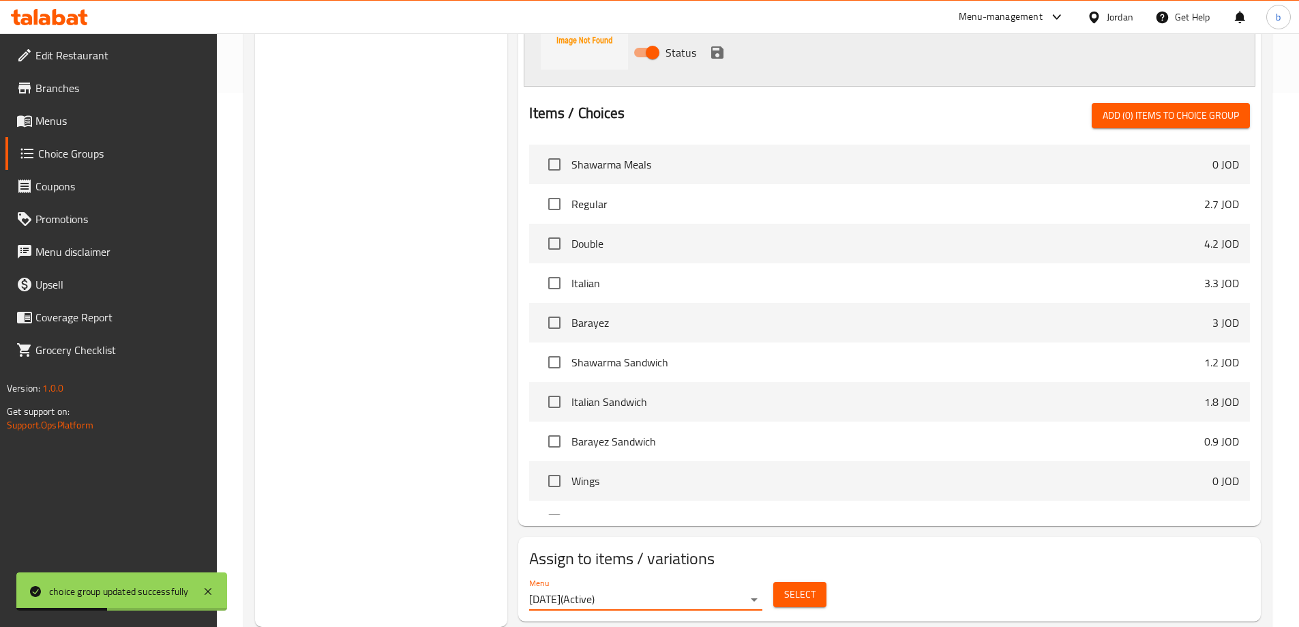
click at [808, 586] on span "Select" at bounding box center [799, 594] width 31 height 17
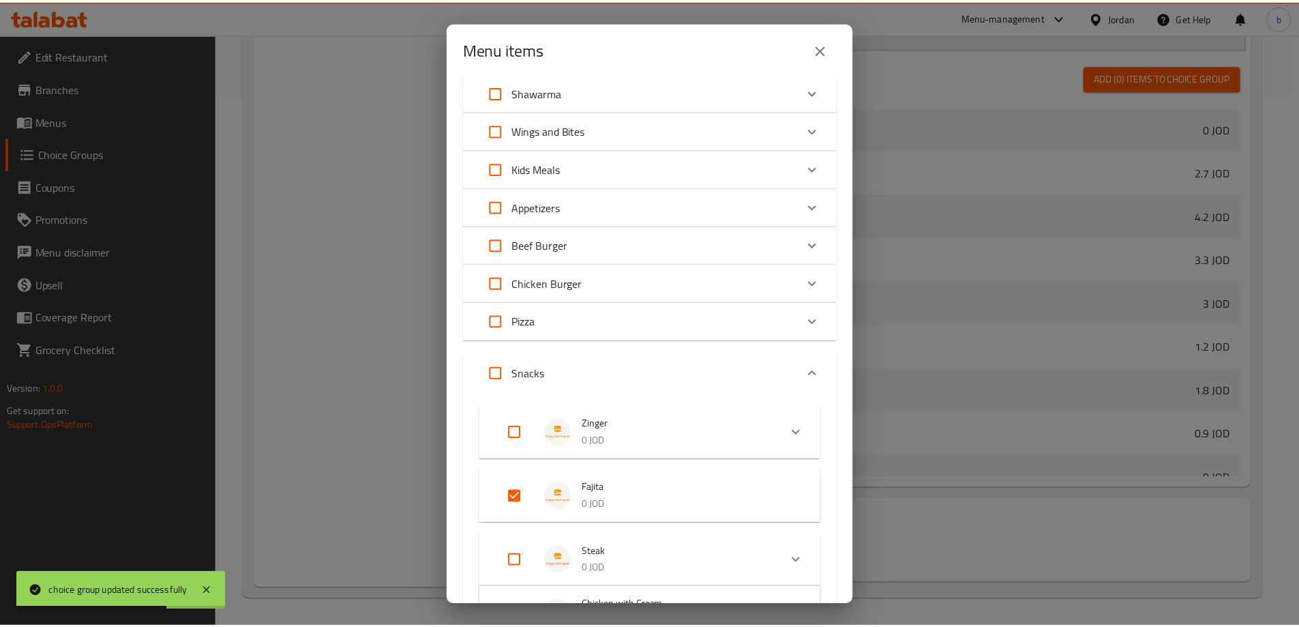
scroll to position [136, 0]
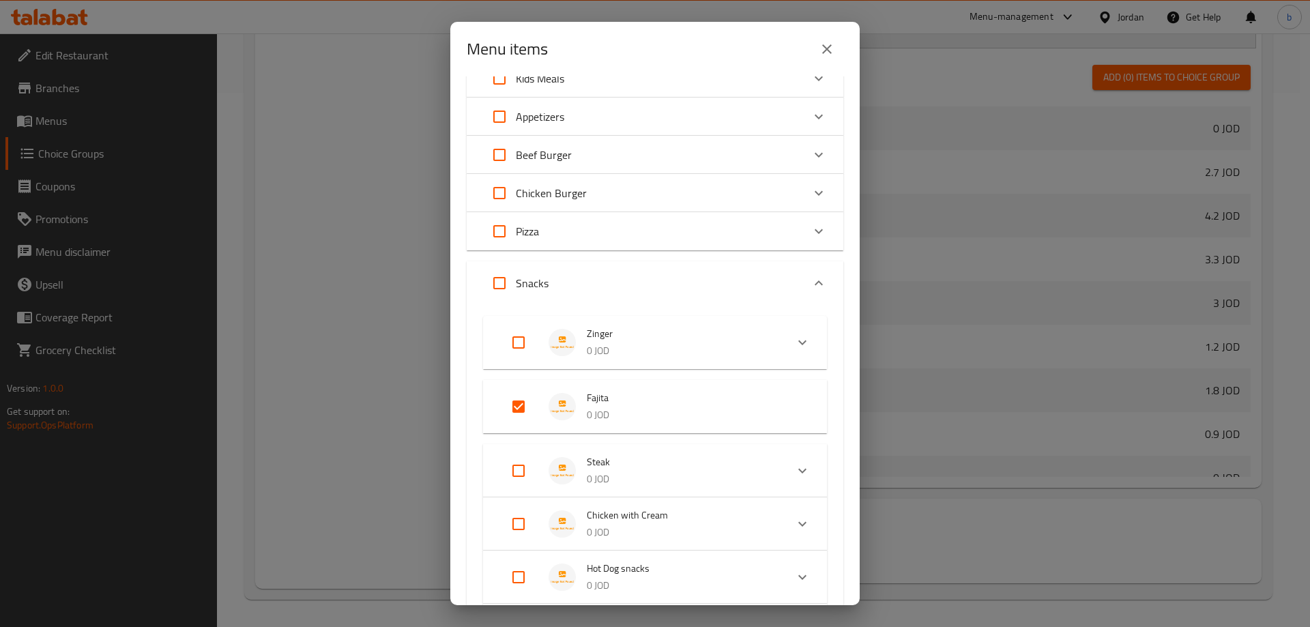
click at [66, 128] on div "Menu items 1 / 32 items selected ​ Shawarma Shawarma Meals 0 JOD your choice of…" at bounding box center [655, 313] width 1310 height 627
click at [833, 52] on icon "close" at bounding box center [827, 49] width 16 height 16
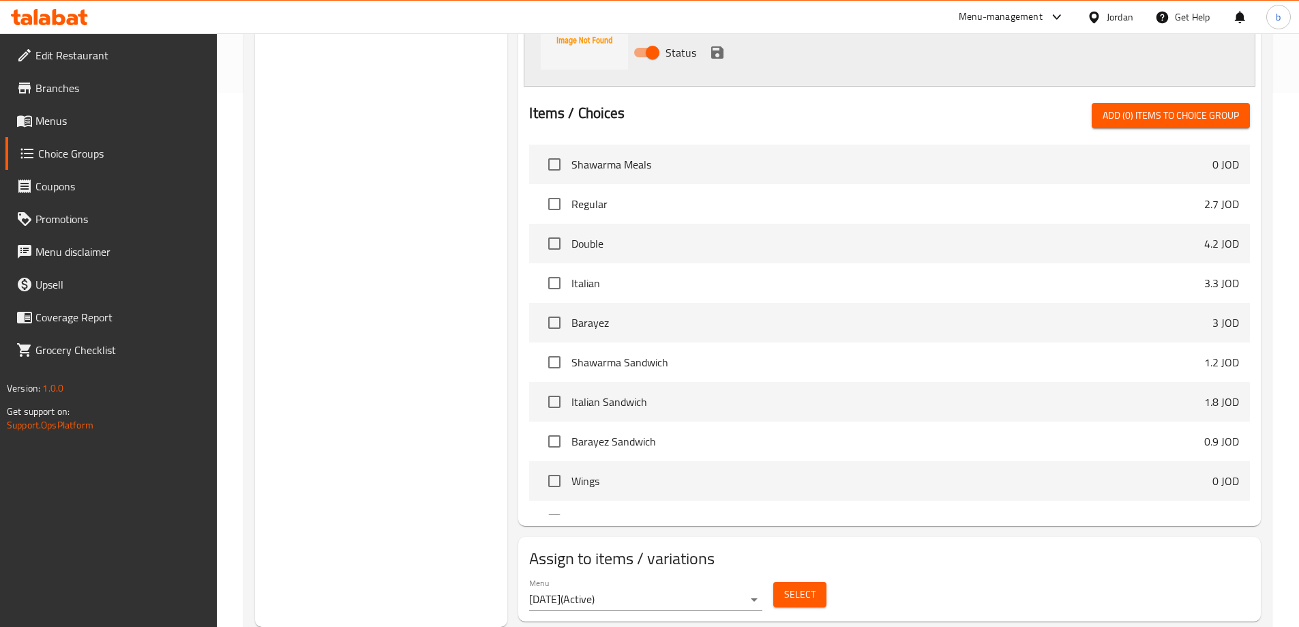
click at [115, 123] on span "Menus" at bounding box center [120, 121] width 171 height 16
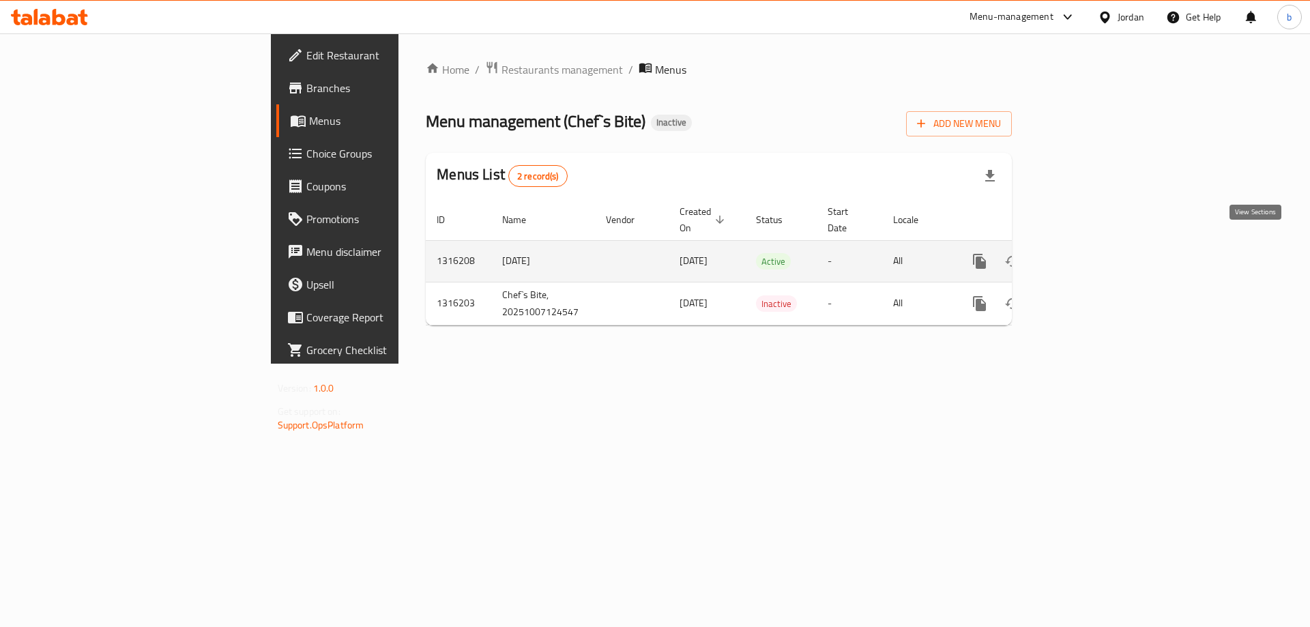
click at [1084, 255] on icon "enhanced table" at bounding box center [1078, 261] width 12 height 12
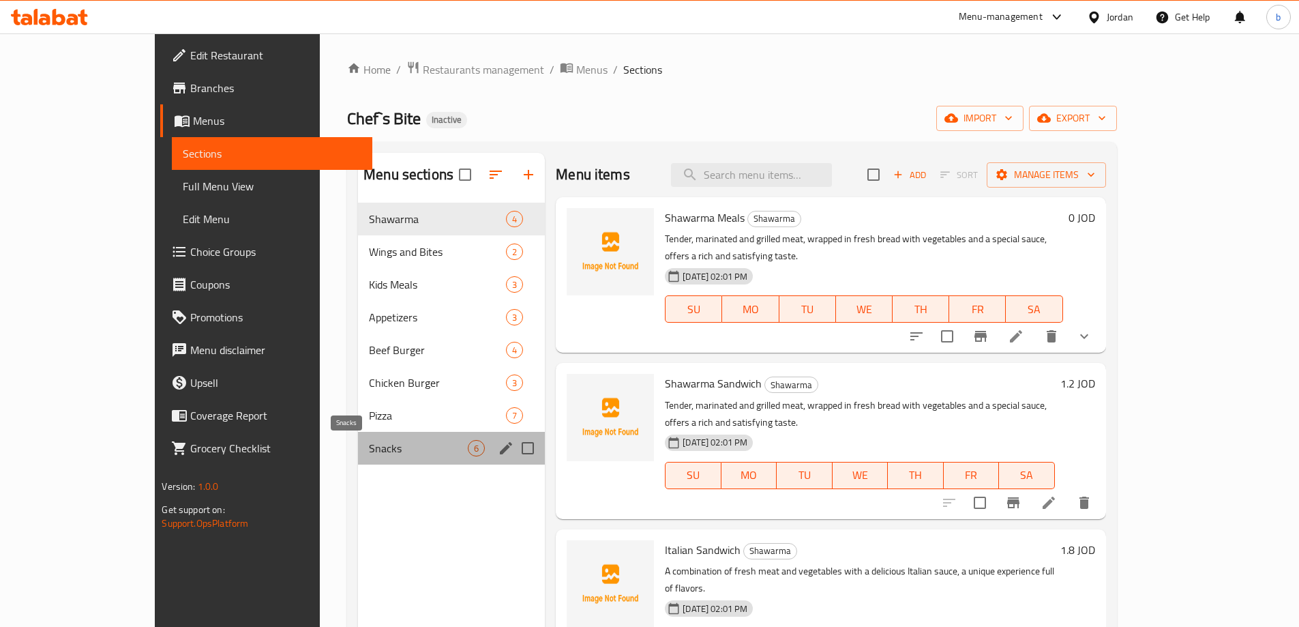
click at [369, 443] on span "Snacks" at bounding box center [418, 448] width 99 height 16
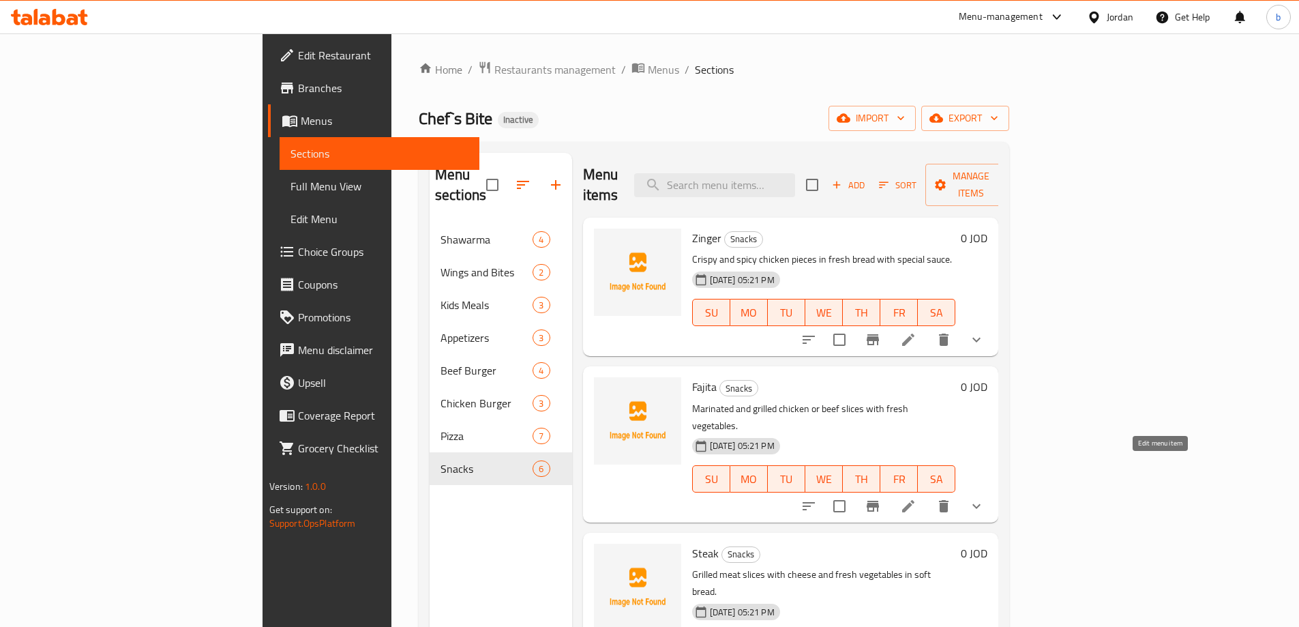
click at [917, 498] on icon at bounding box center [908, 506] width 16 height 16
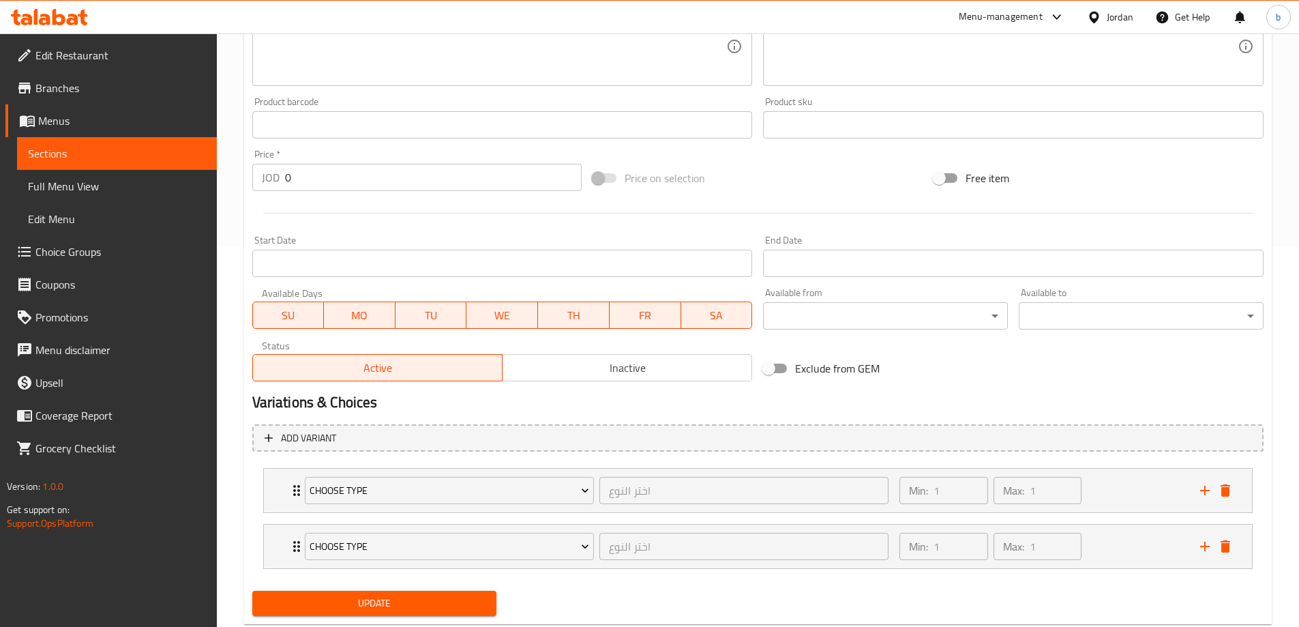
scroll to position [415, 0]
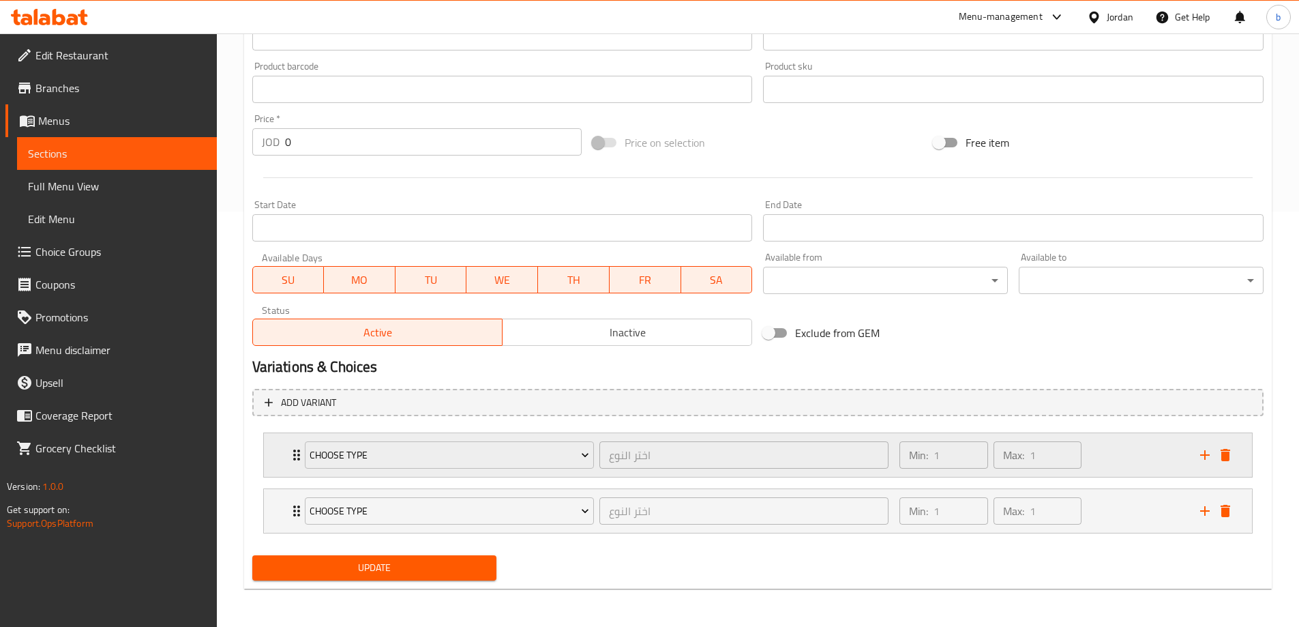
click at [281, 456] on div "Choose Type اختر النوع ​ Min: 1 ​ Max: 1 ​" at bounding box center [758, 455] width 988 height 44
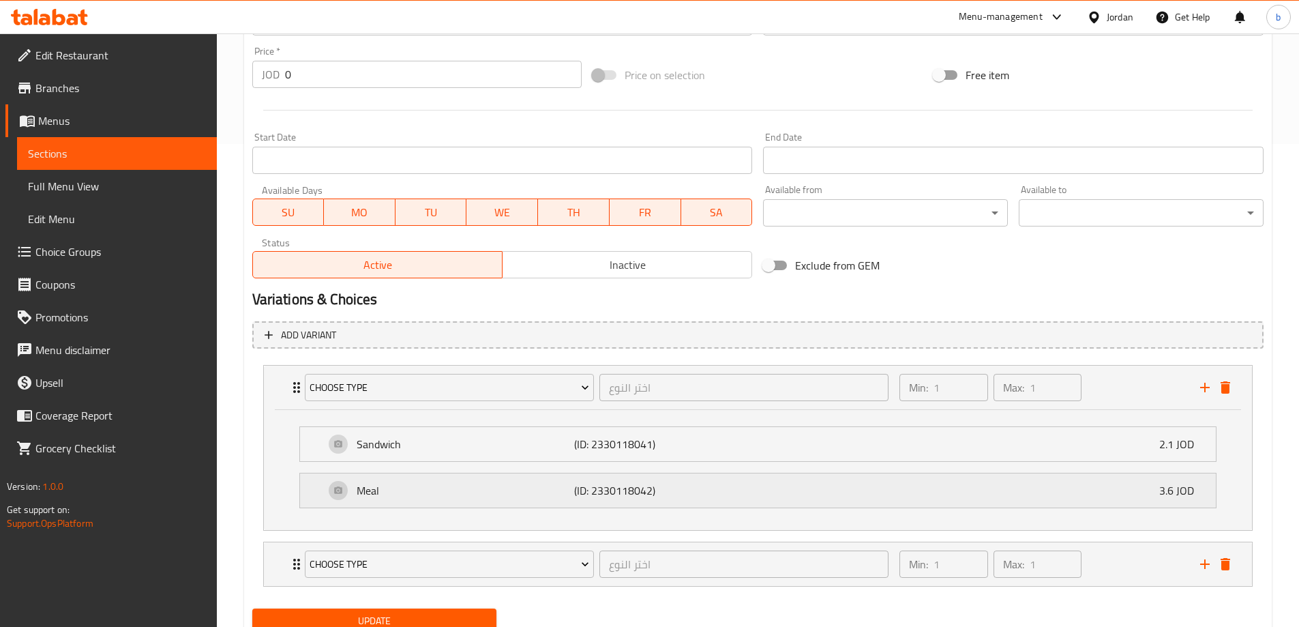
scroll to position [484, 0]
click at [701, 449] on p "(ID: 2330118041)" at bounding box center [646, 443] width 145 height 16
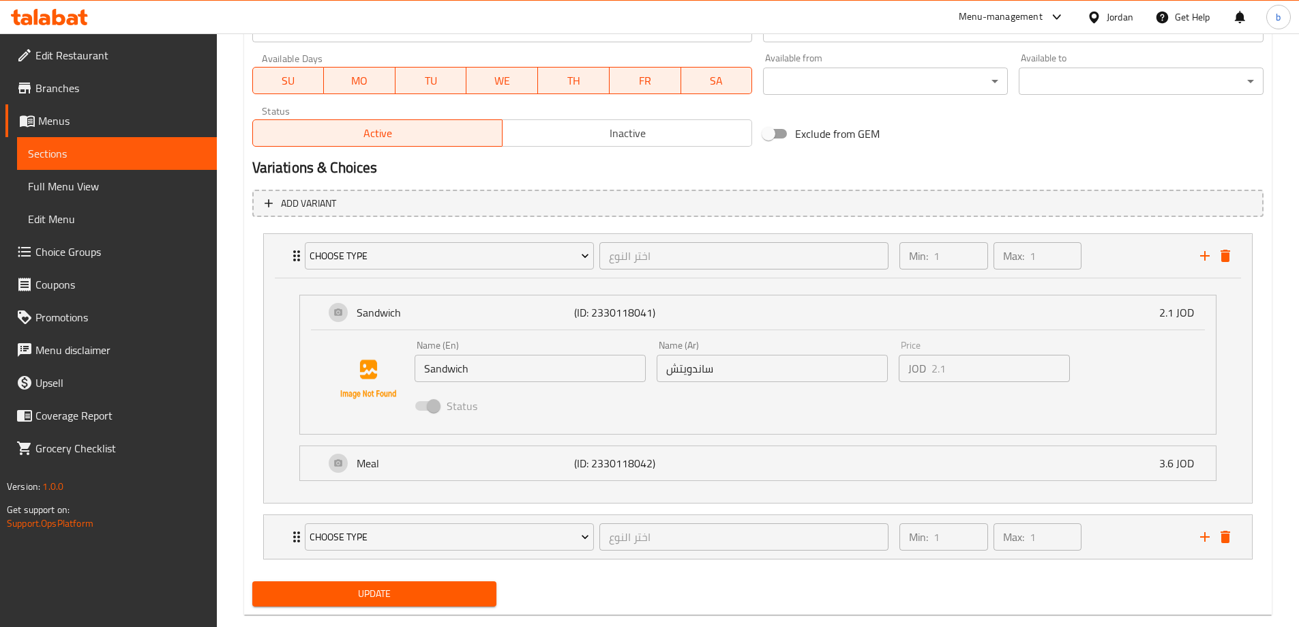
scroll to position [620, 0]
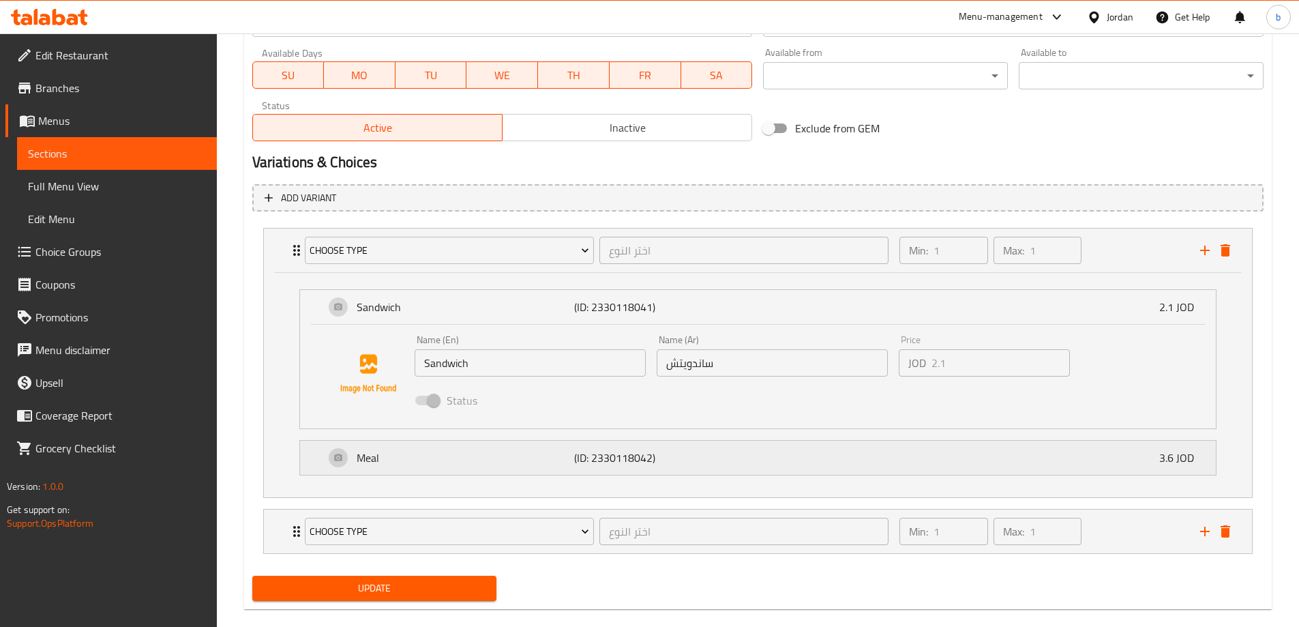
click at [441, 460] on p "Meal" at bounding box center [466, 458] width 218 height 16
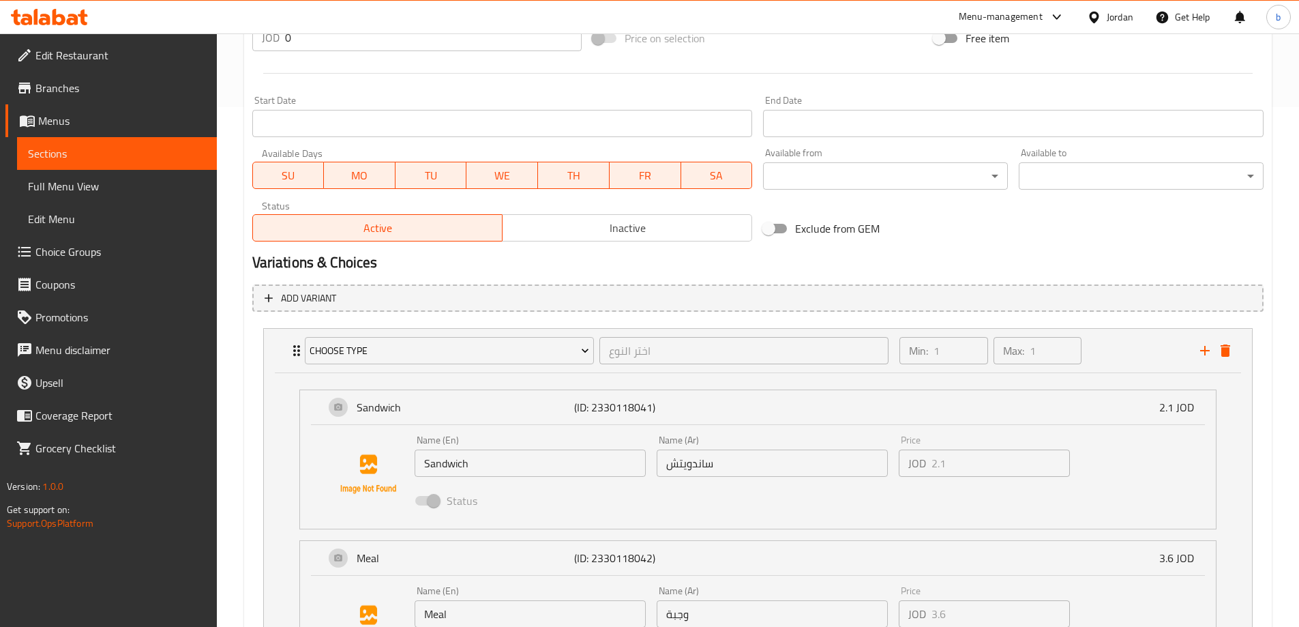
scroll to position [415, 0]
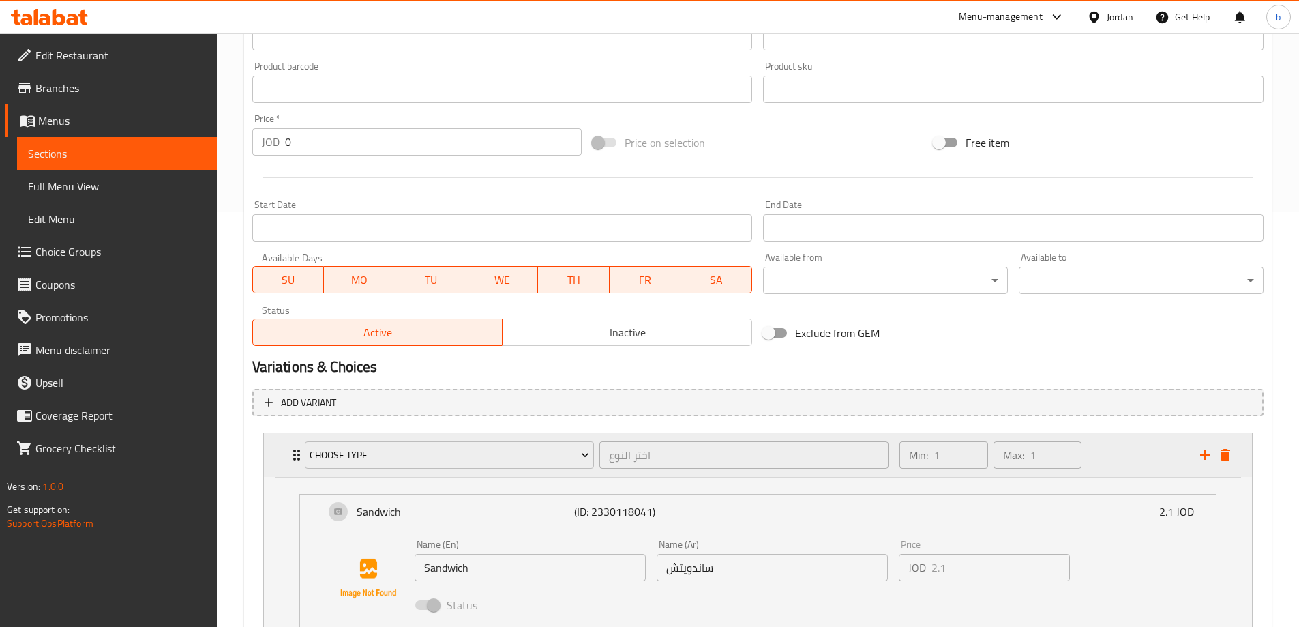
click at [270, 451] on div "Choose Type اختر النوع ​ Min: 1 ​ Max: 1 ​" at bounding box center [758, 455] width 988 height 44
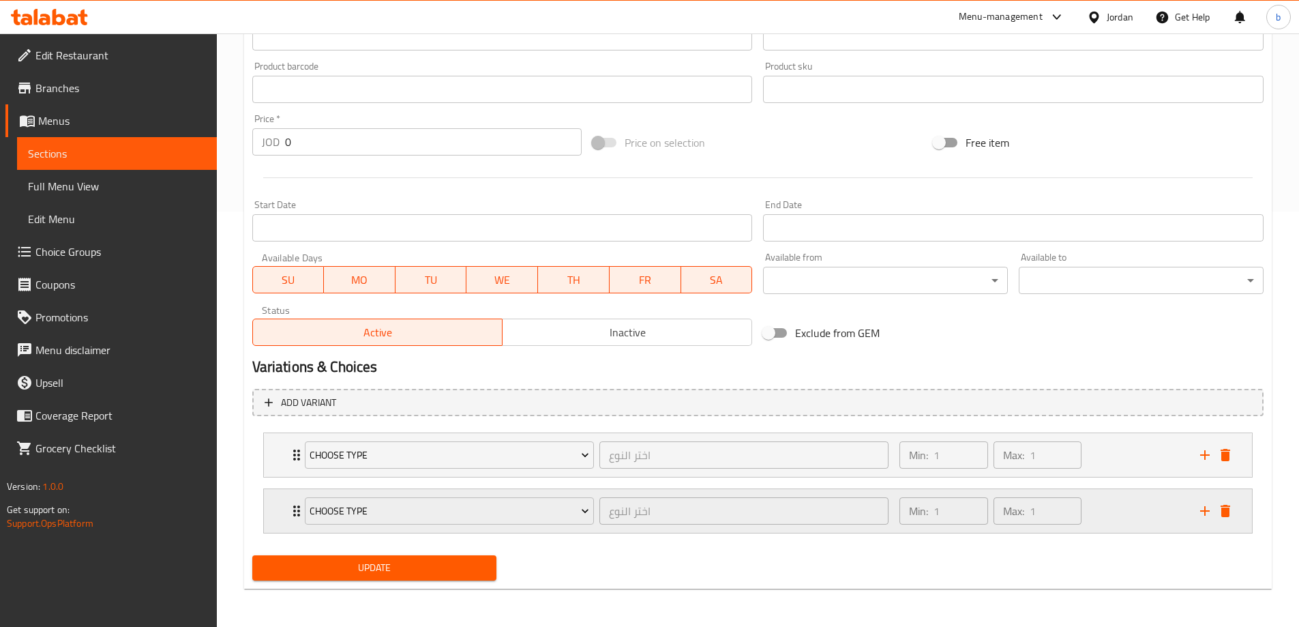
click at [280, 514] on div "Choose Type اختر النوع ​ Min: 1 ​ Max: 1 ​" at bounding box center [758, 511] width 988 height 44
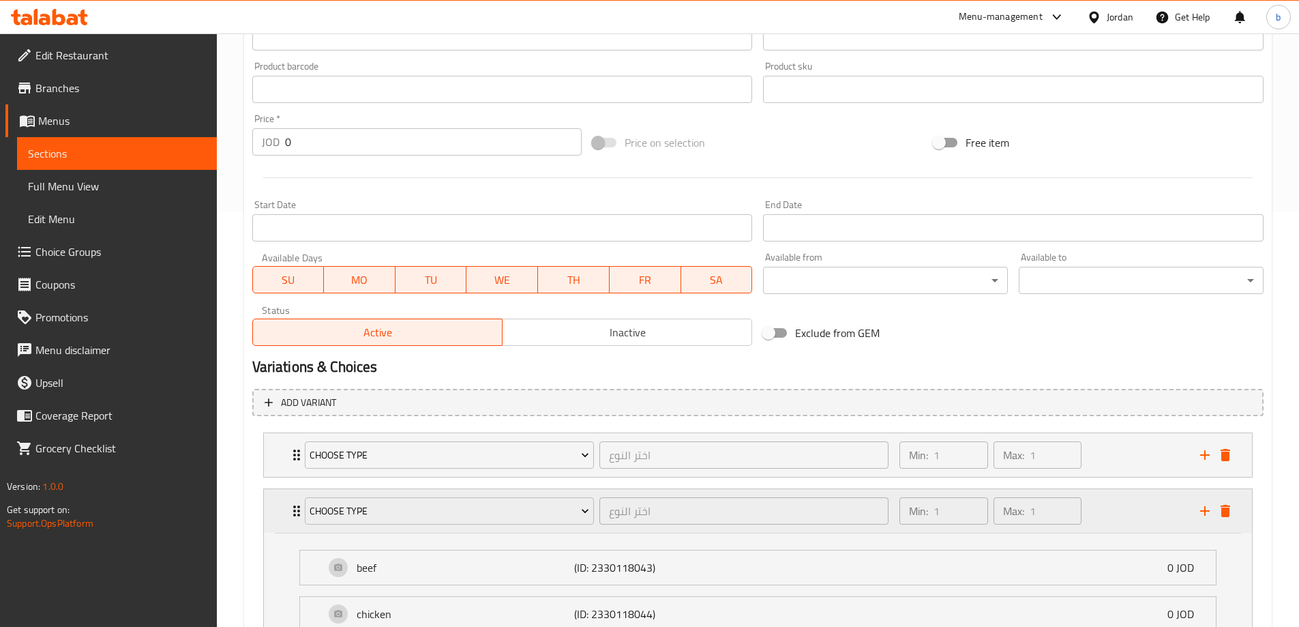
scroll to position [435, 0]
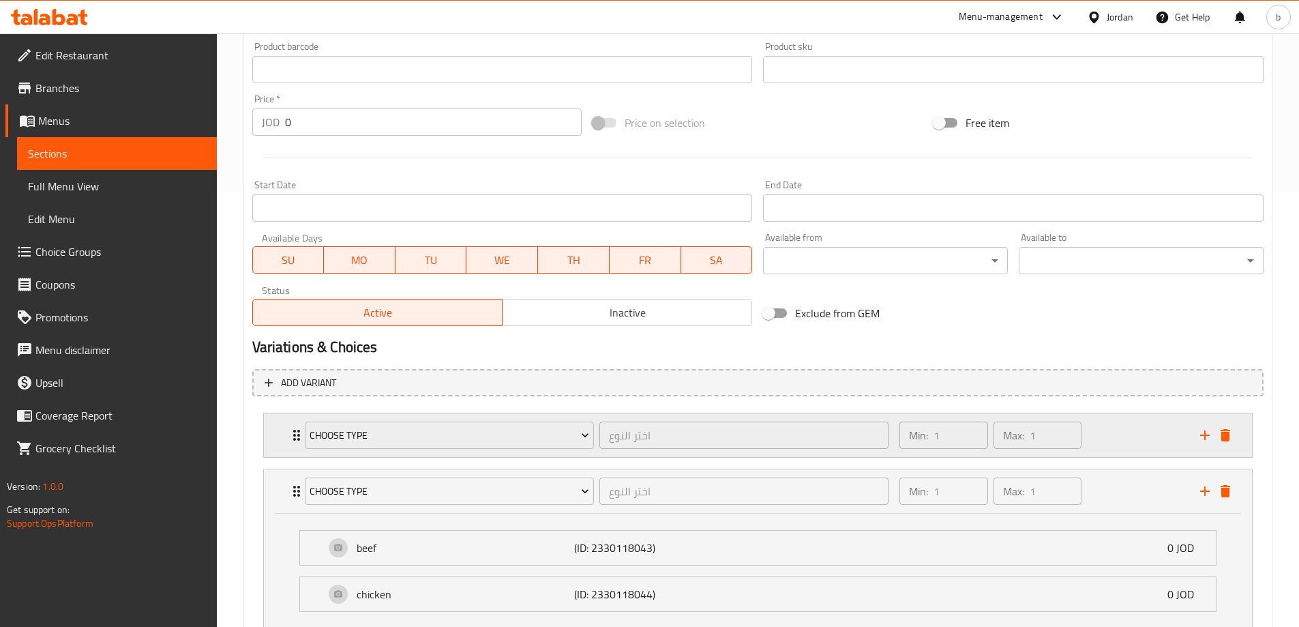
click at [303, 439] on div "Choose Type" at bounding box center [449, 435] width 295 height 33
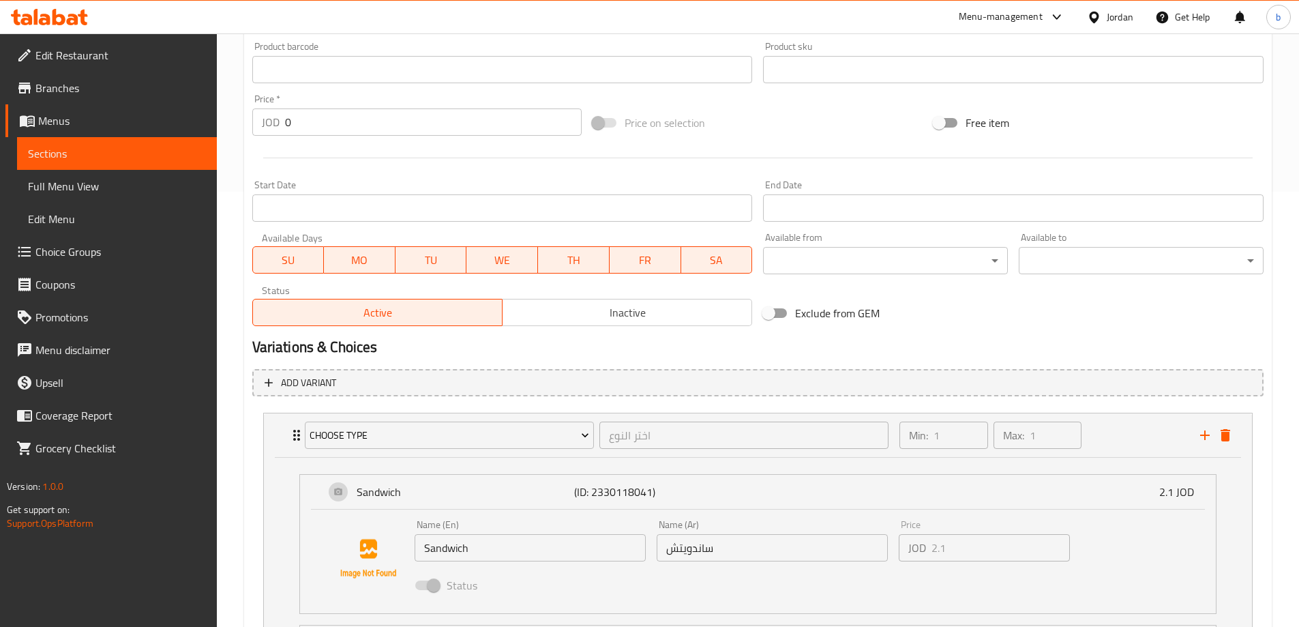
click at [237, 504] on div "Home / Restaurants management / Menus / Sections / item / update Snacks section…" at bounding box center [758, 327] width 1082 height 1459
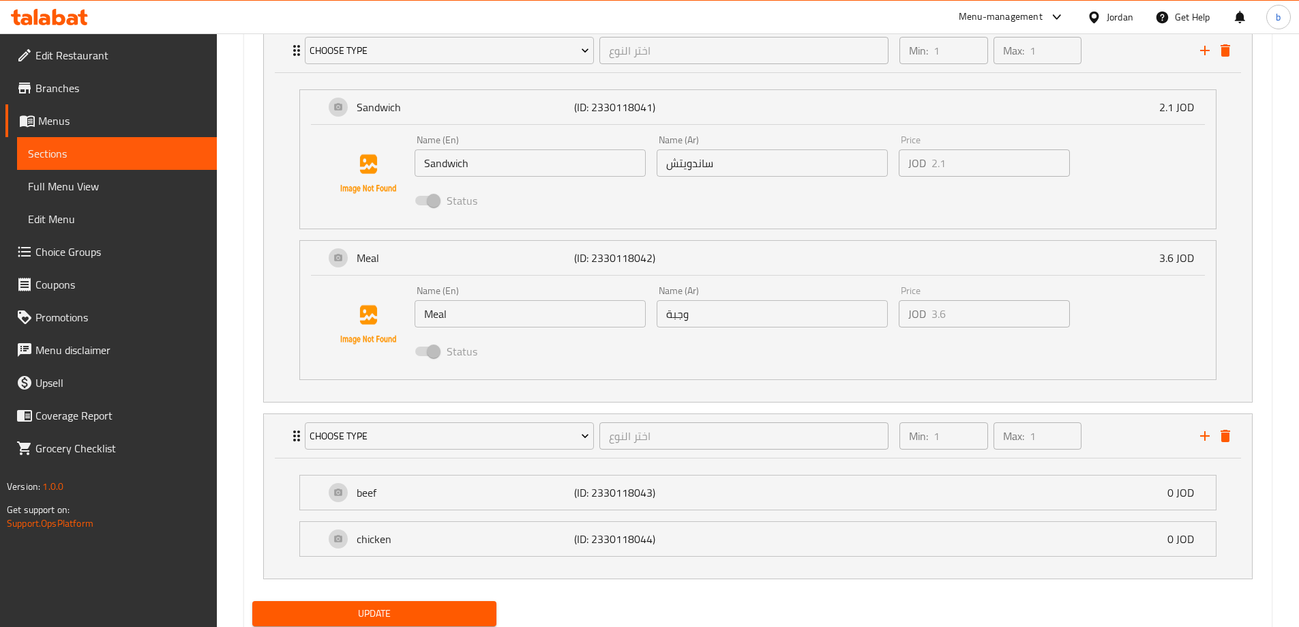
scroll to position [866, 0]
